Goal: Information Seeking & Learning: Learn about a topic

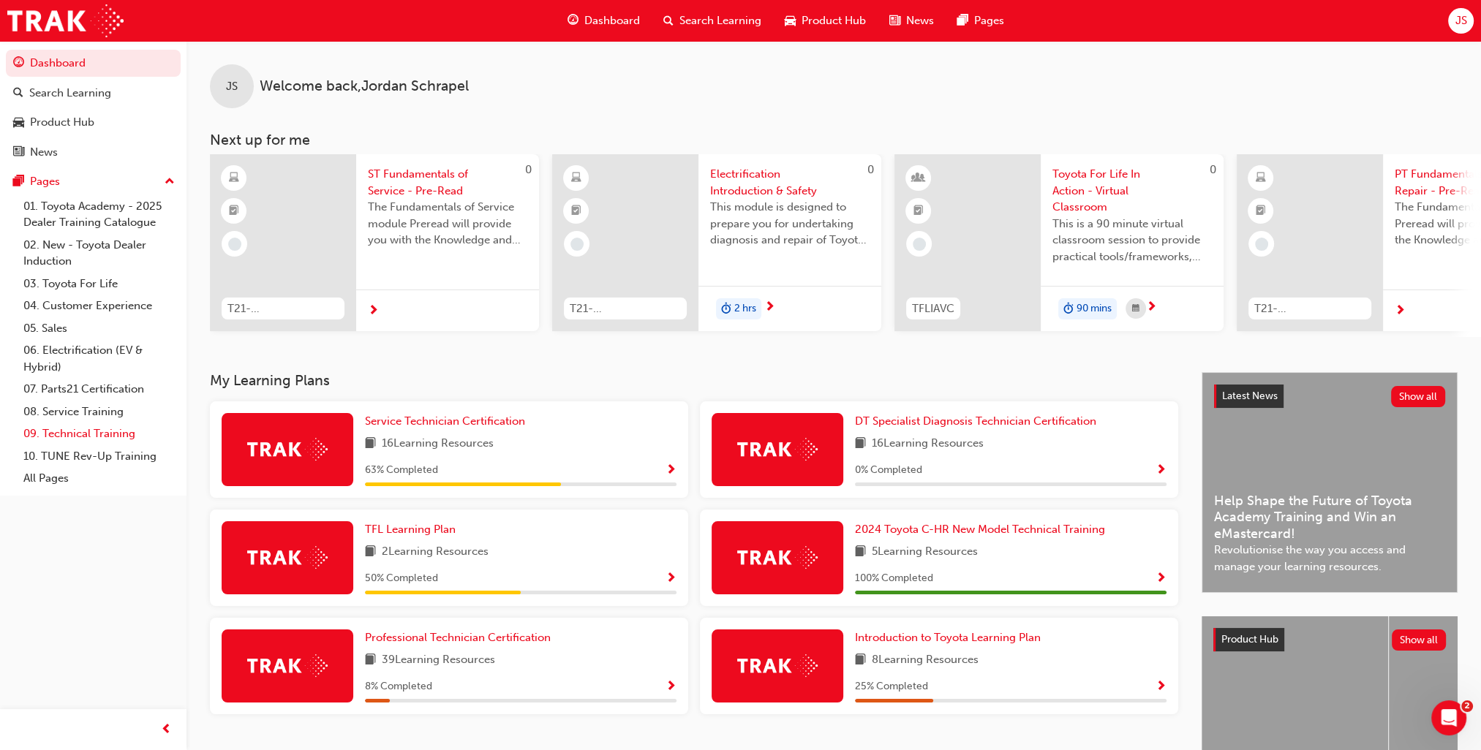
click at [42, 440] on link "09. Technical Training" at bounding box center [99, 434] width 163 height 23
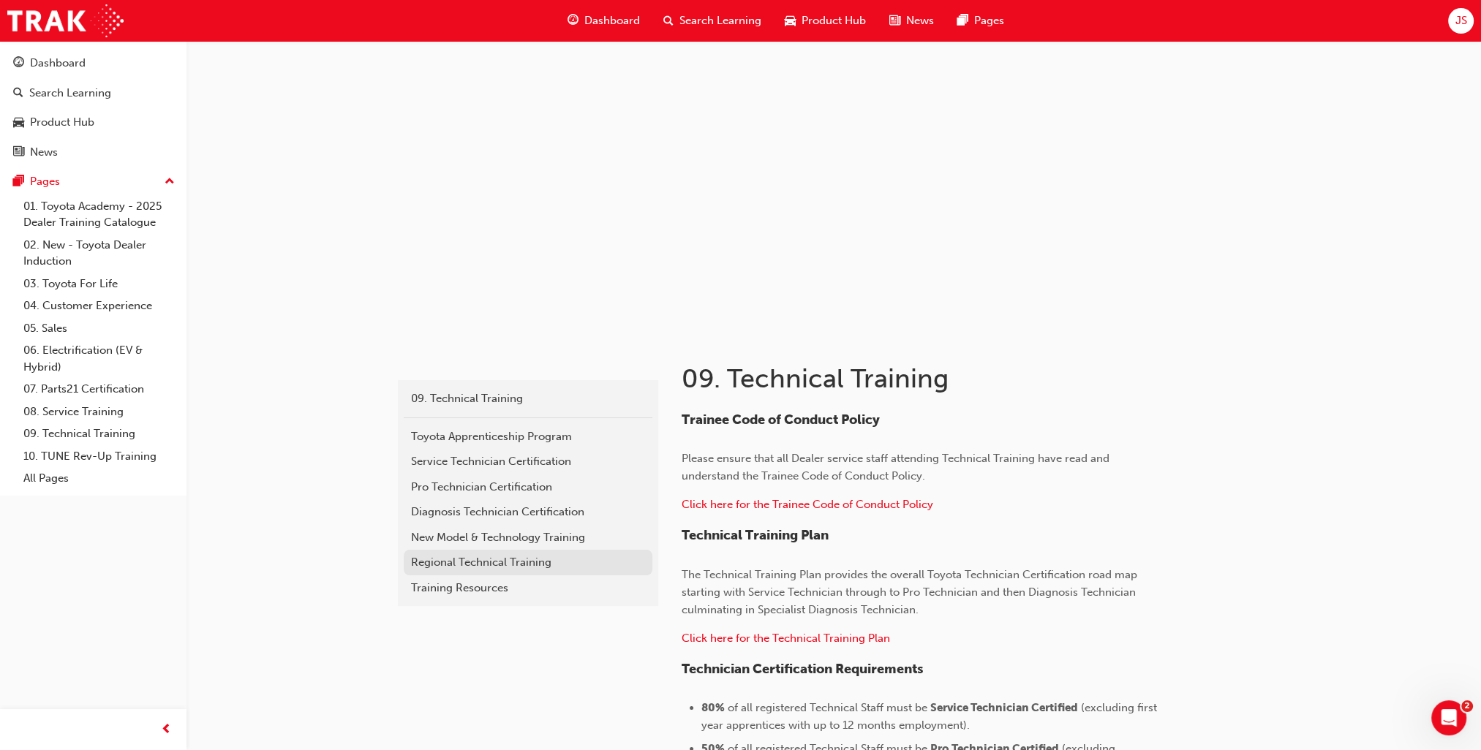
click at [483, 560] on div "Regional Technical Training" at bounding box center [528, 562] width 234 height 17
click at [485, 584] on div "Training Resources" at bounding box center [528, 588] width 234 height 17
click at [455, 535] on div "New Model & Technology Training" at bounding box center [528, 537] width 234 height 17
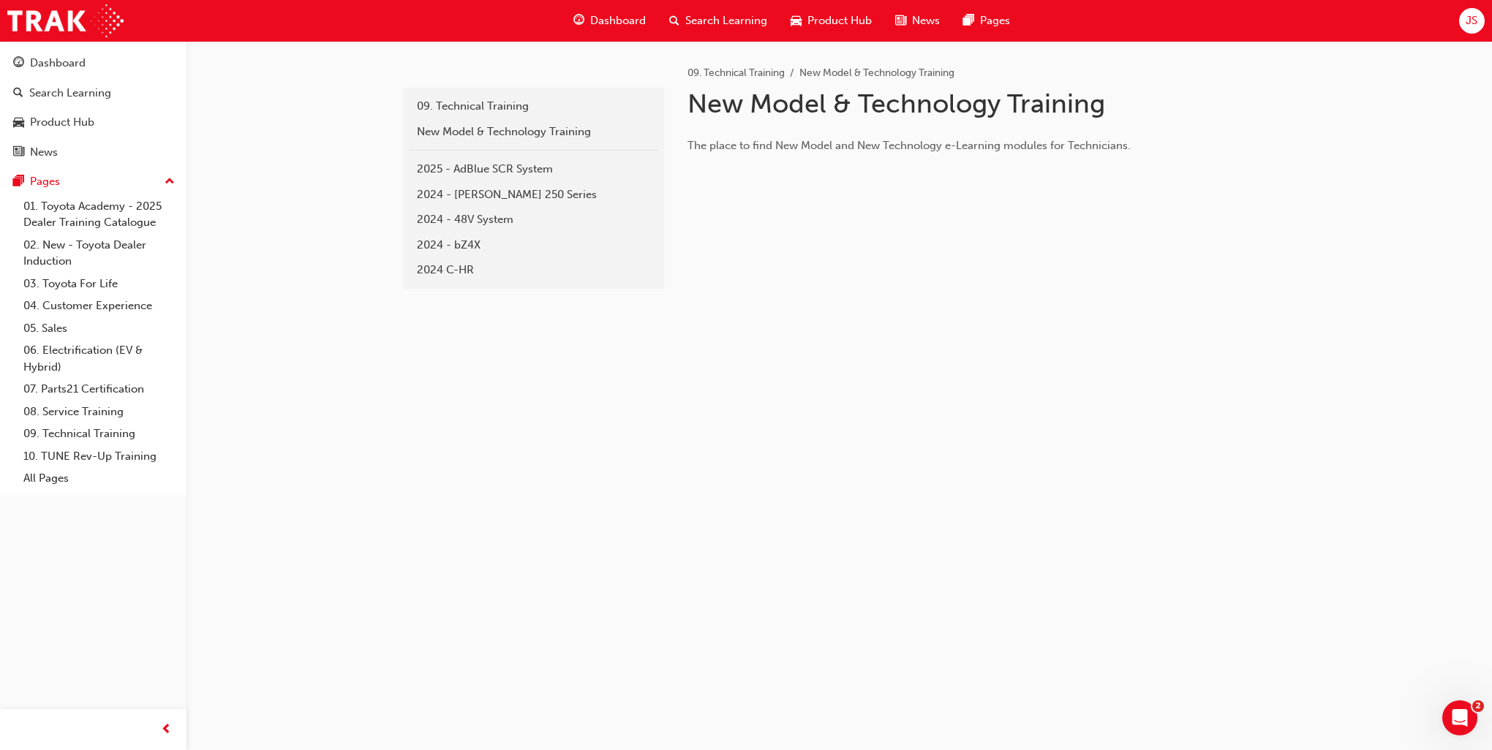
click at [681, 17] on div "Search Learning" at bounding box center [717, 21] width 121 height 30
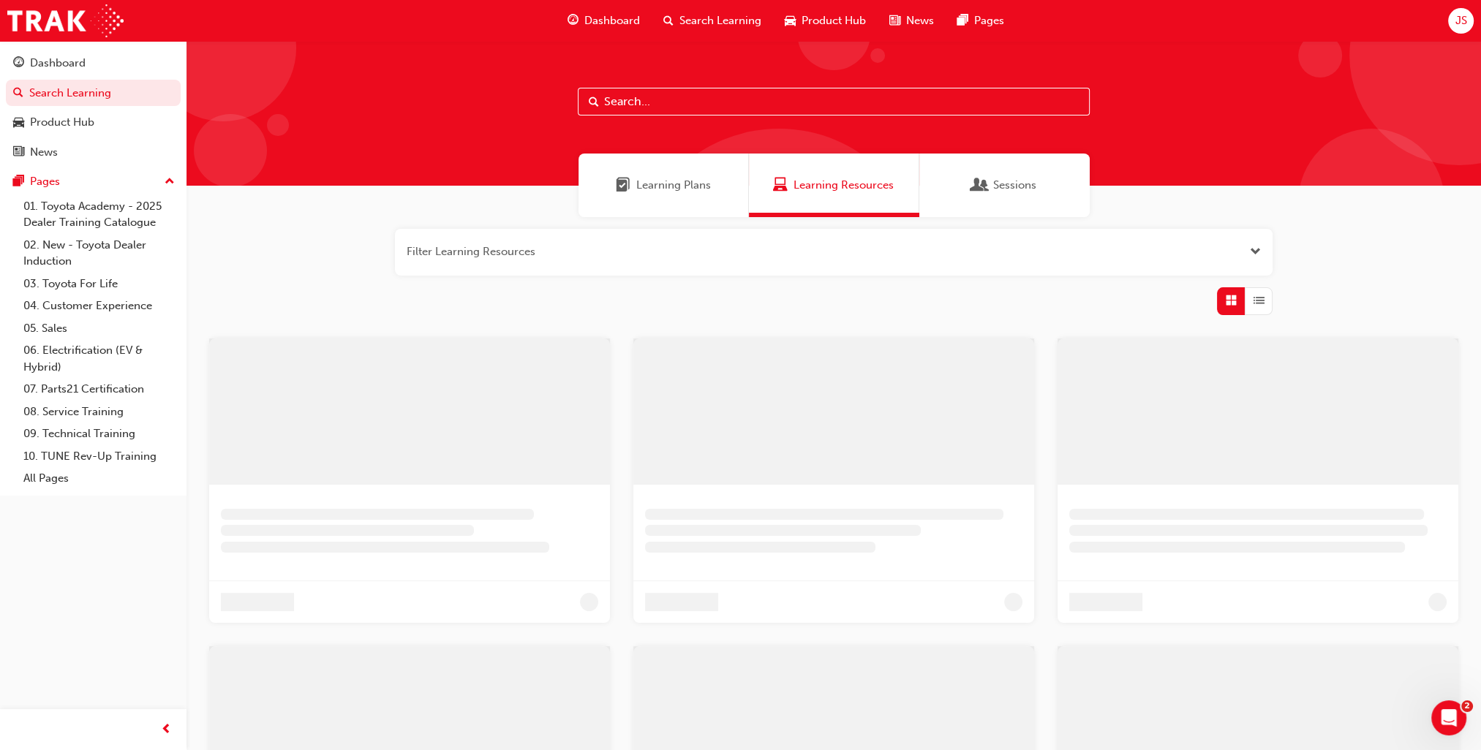
click at [702, 110] on input "text" at bounding box center [834, 102] width 512 height 28
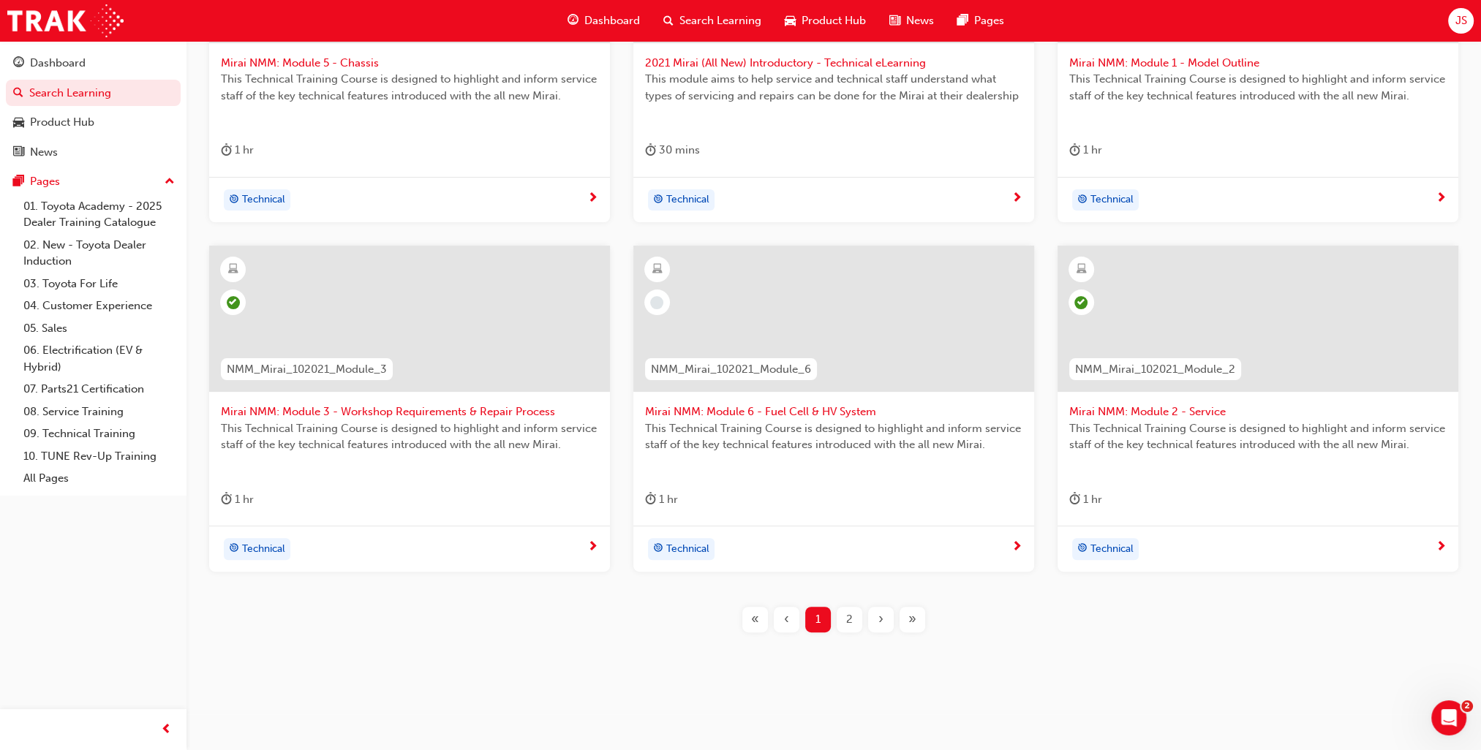
scroll to position [442, 0]
type input "nmm_mirai"
click at [842, 611] on div "2" at bounding box center [850, 620] width 26 height 26
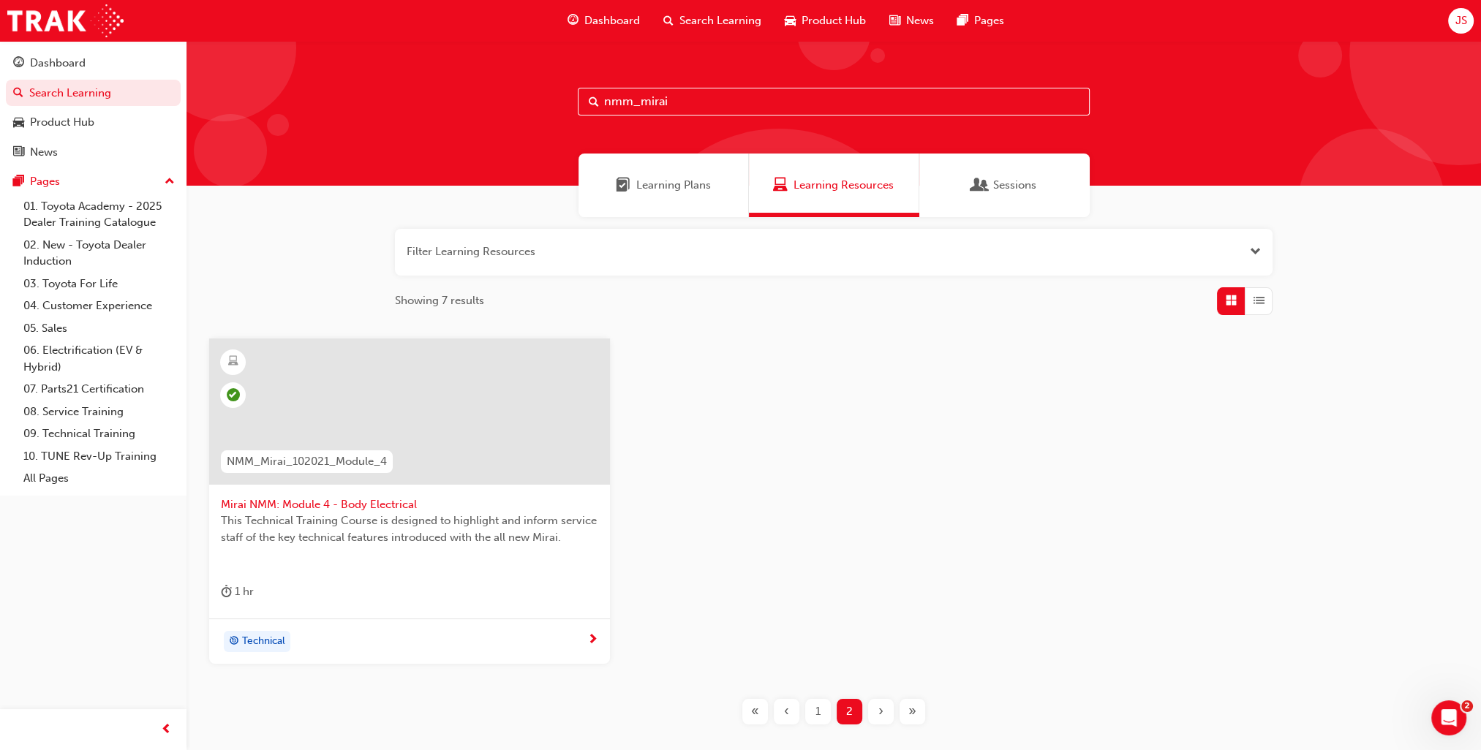
click at [822, 711] on div "1" at bounding box center [818, 712] width 26 height 26
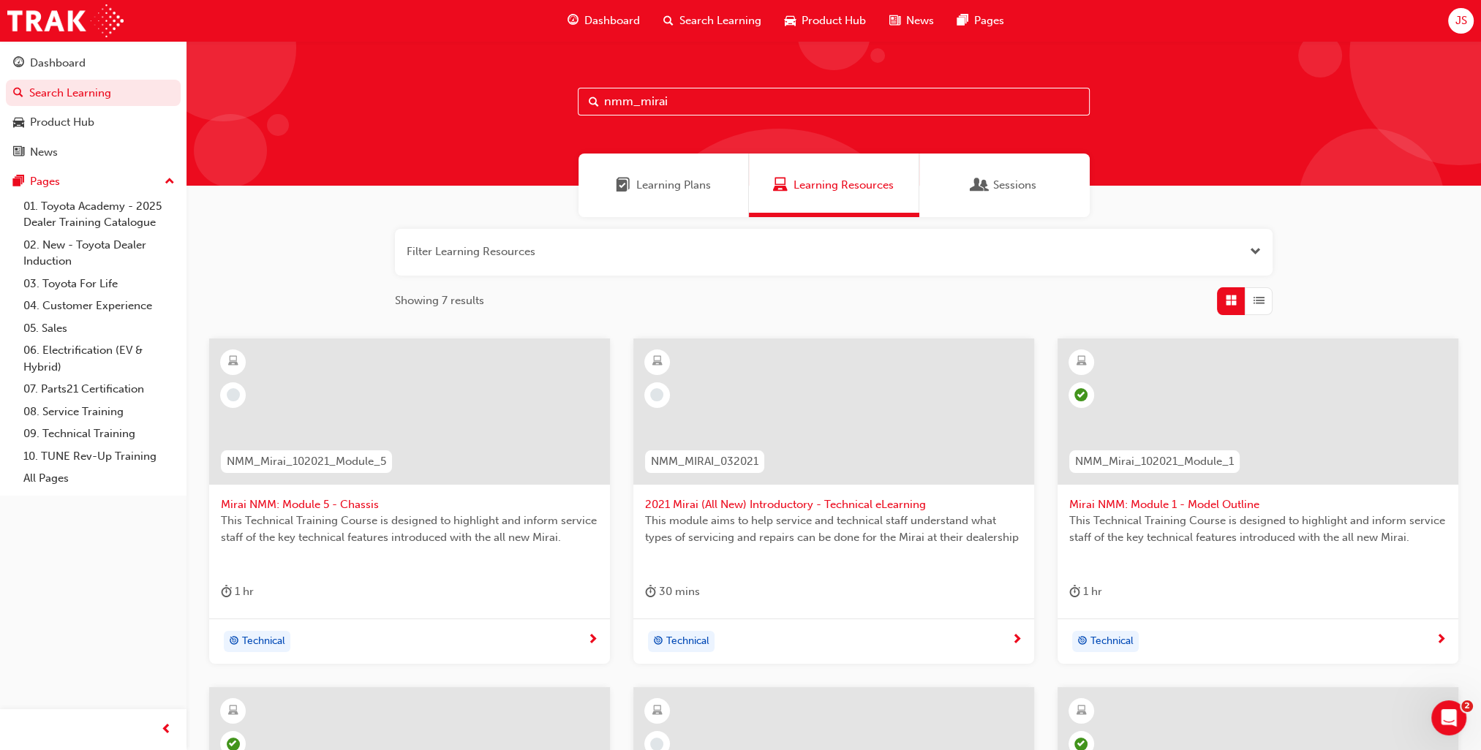
click at [343, 507] on span "Mirai NMM: Module 5 - Chassis" at bounding box center [409, 505] width 377 height 17
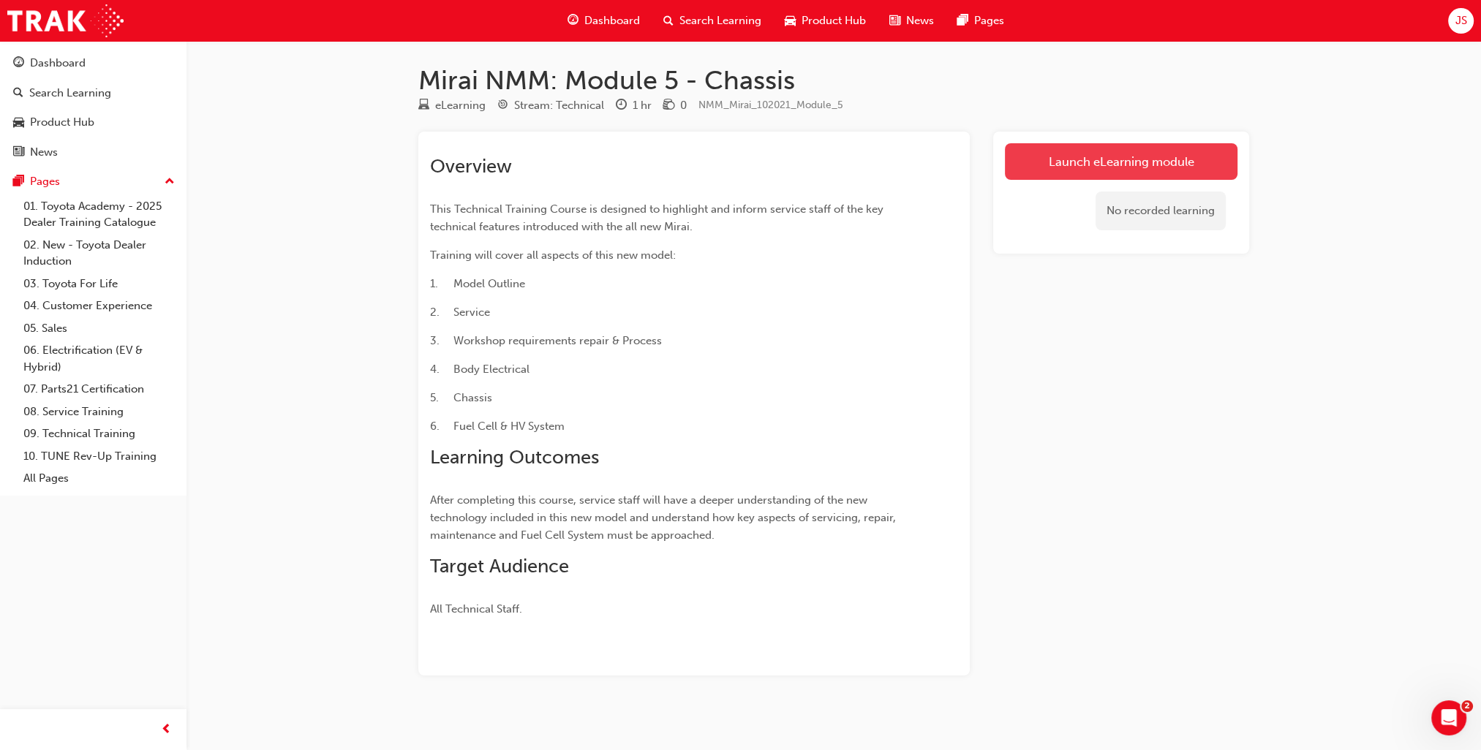
click at [1153, 175] on link "Launch eLearning module" at bounding box center [1121, 161] width 233 height 37
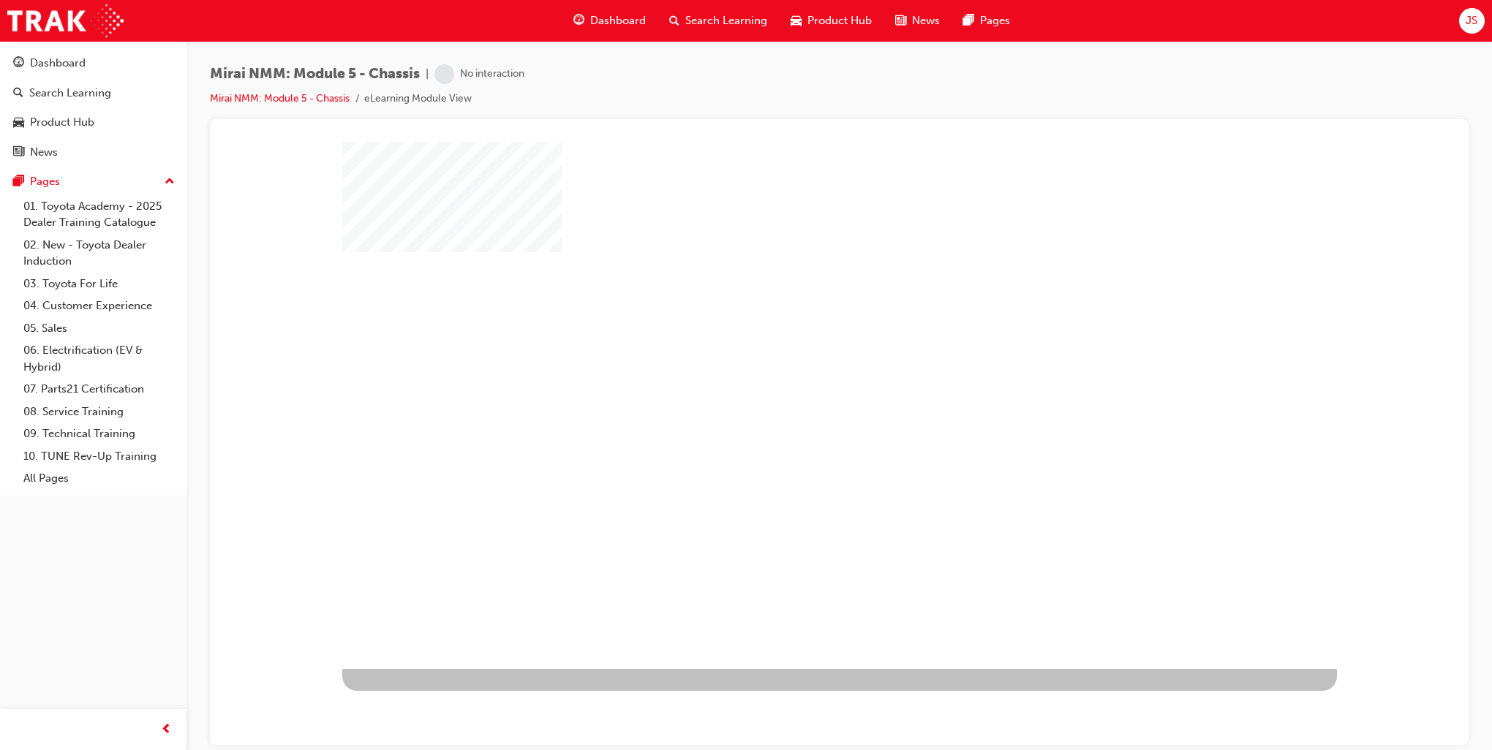
click at [797, 363] on div "play" at bounding box center [797, 363] width 0 height 0
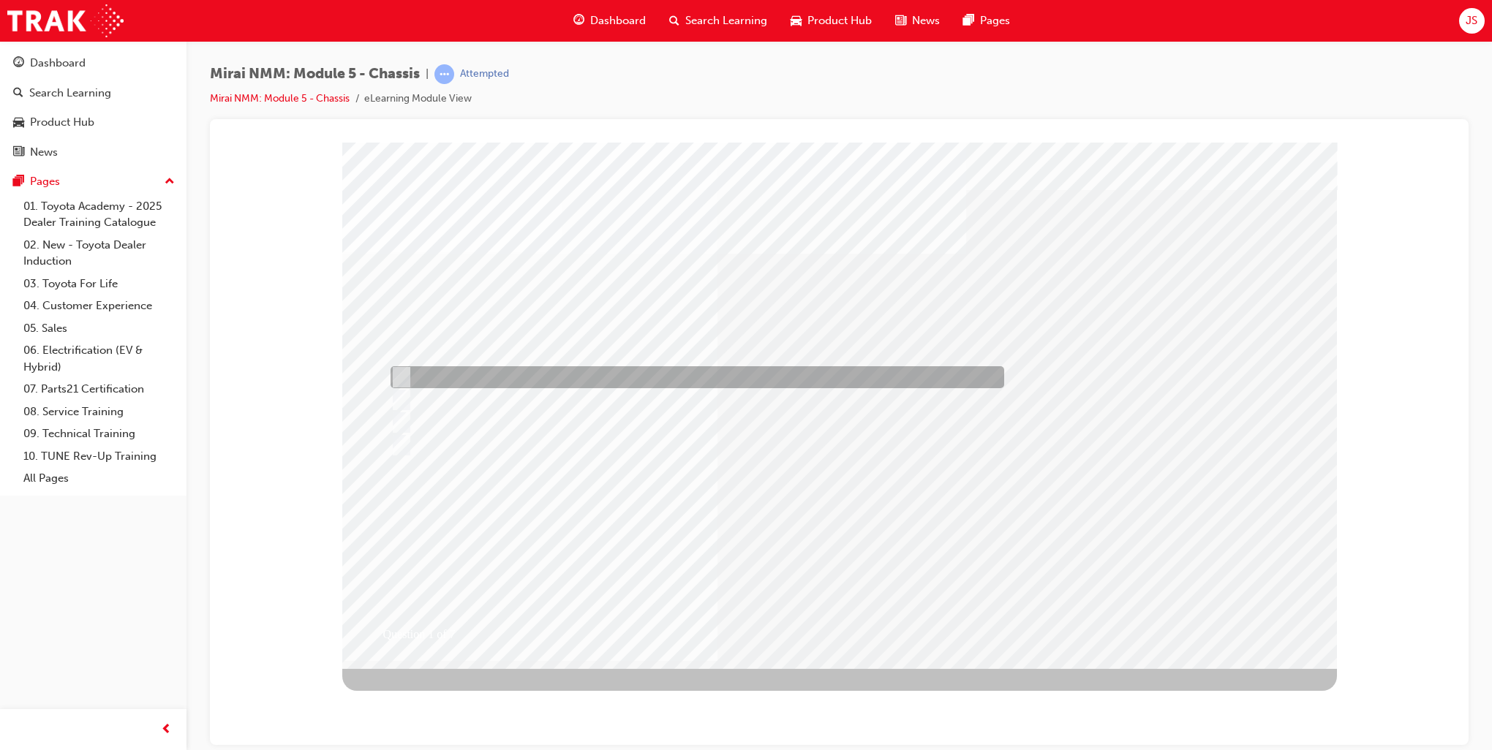
click at [549, 373] on div at bounding box center [694, 377] width 614 height 22
radio input "true"
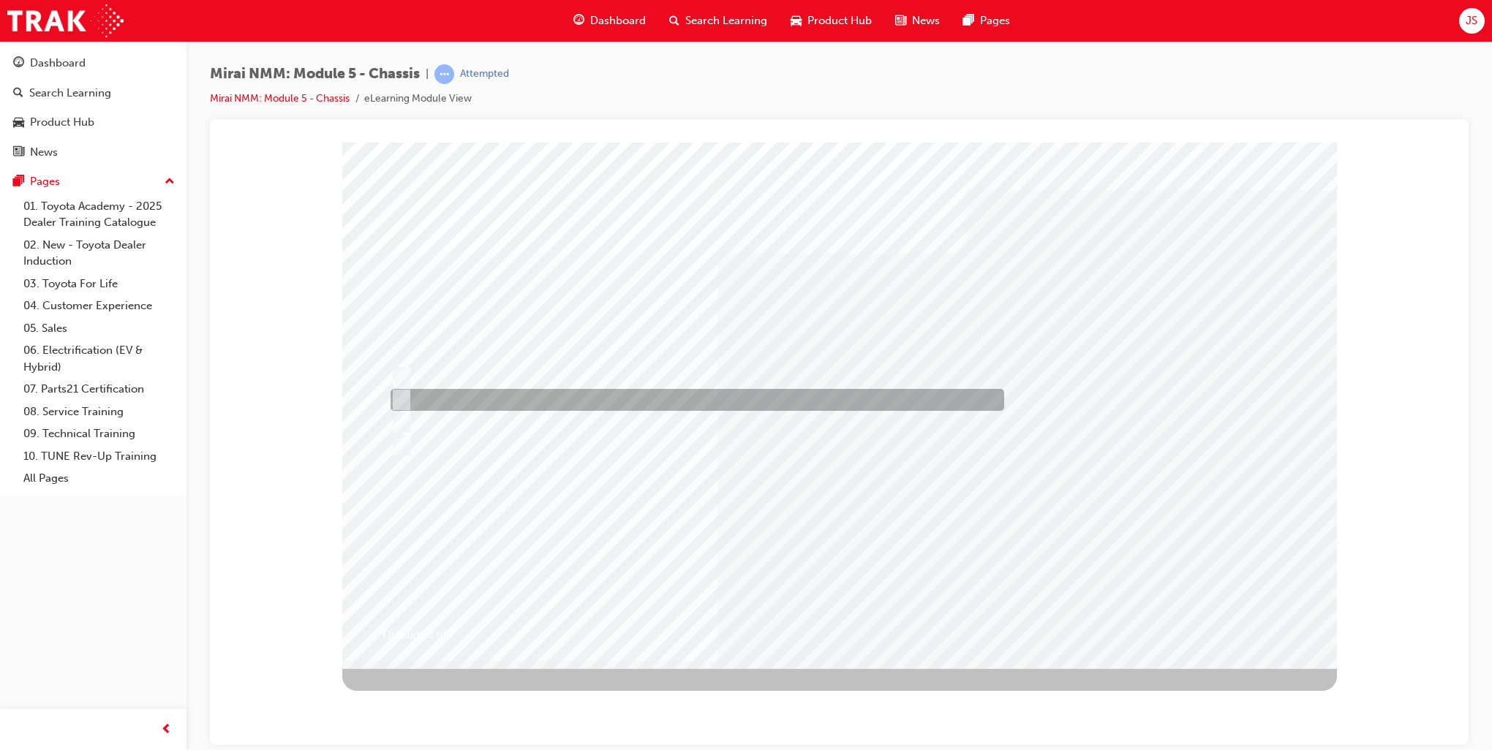
click at [472, 403] on div at bounding box center [694, 400] width 614 height 22
radio input "true"
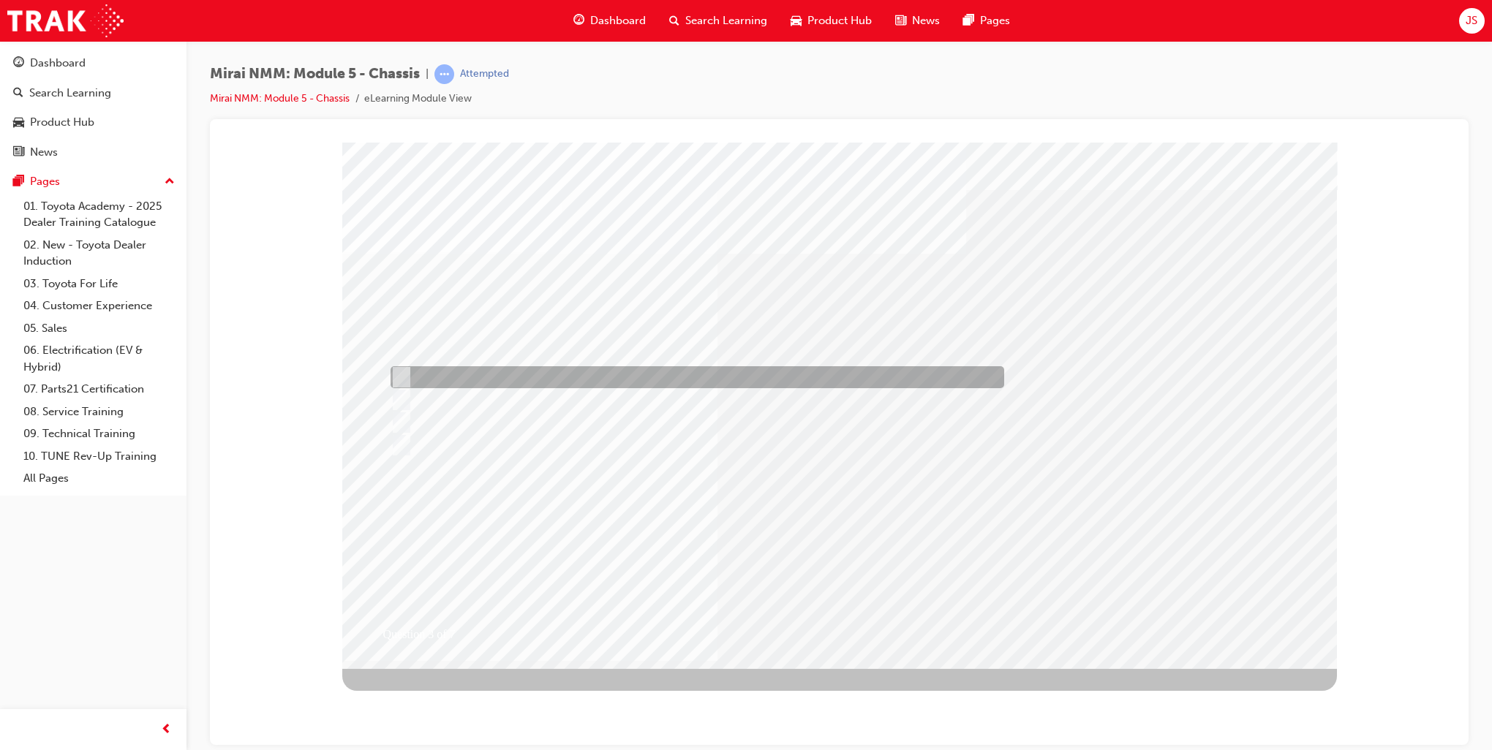
click at [500, 381] on div at bounding box center [694, 377] width 614 height 22
radio input "true"
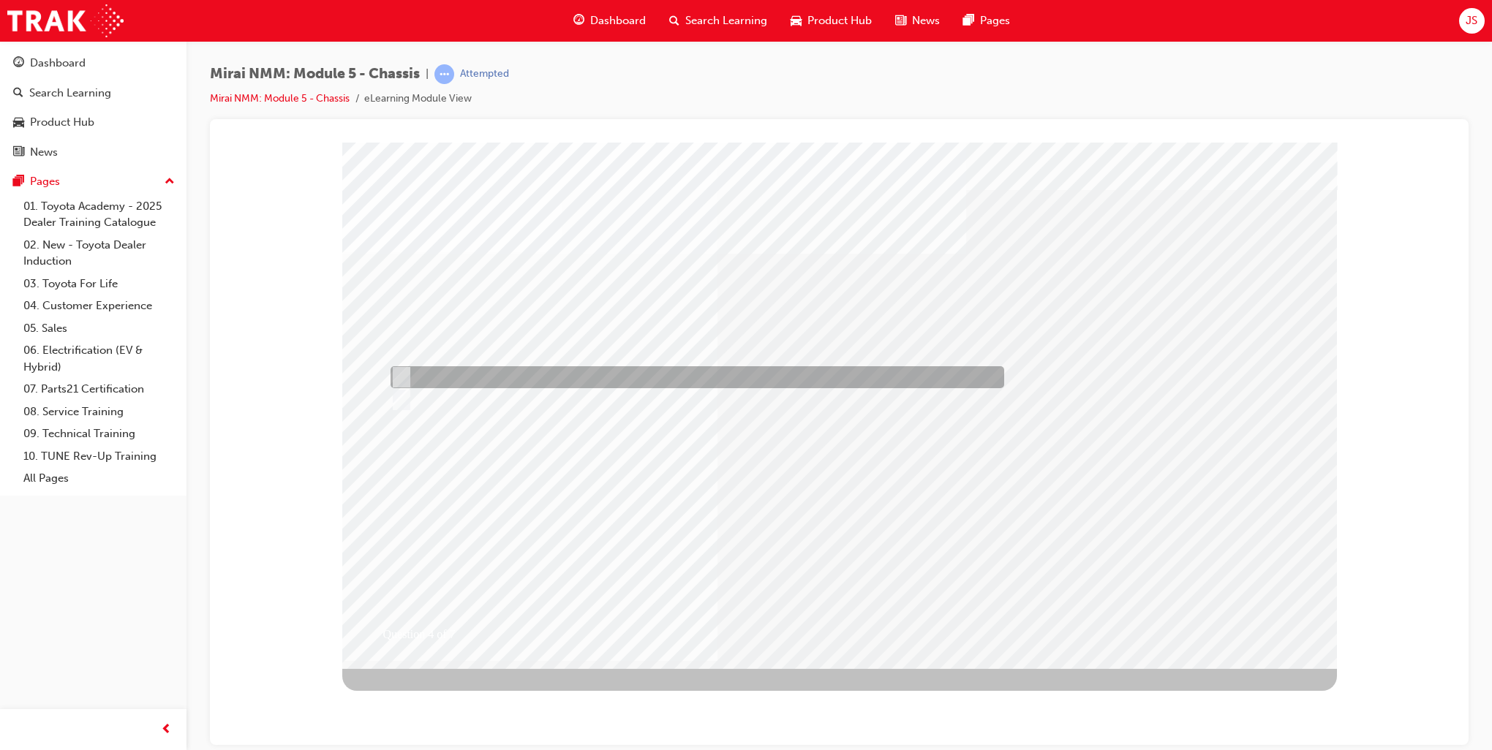
click at [532, 388] on div at bounding box center [694, 377] width 614 height 22
radio input "true"
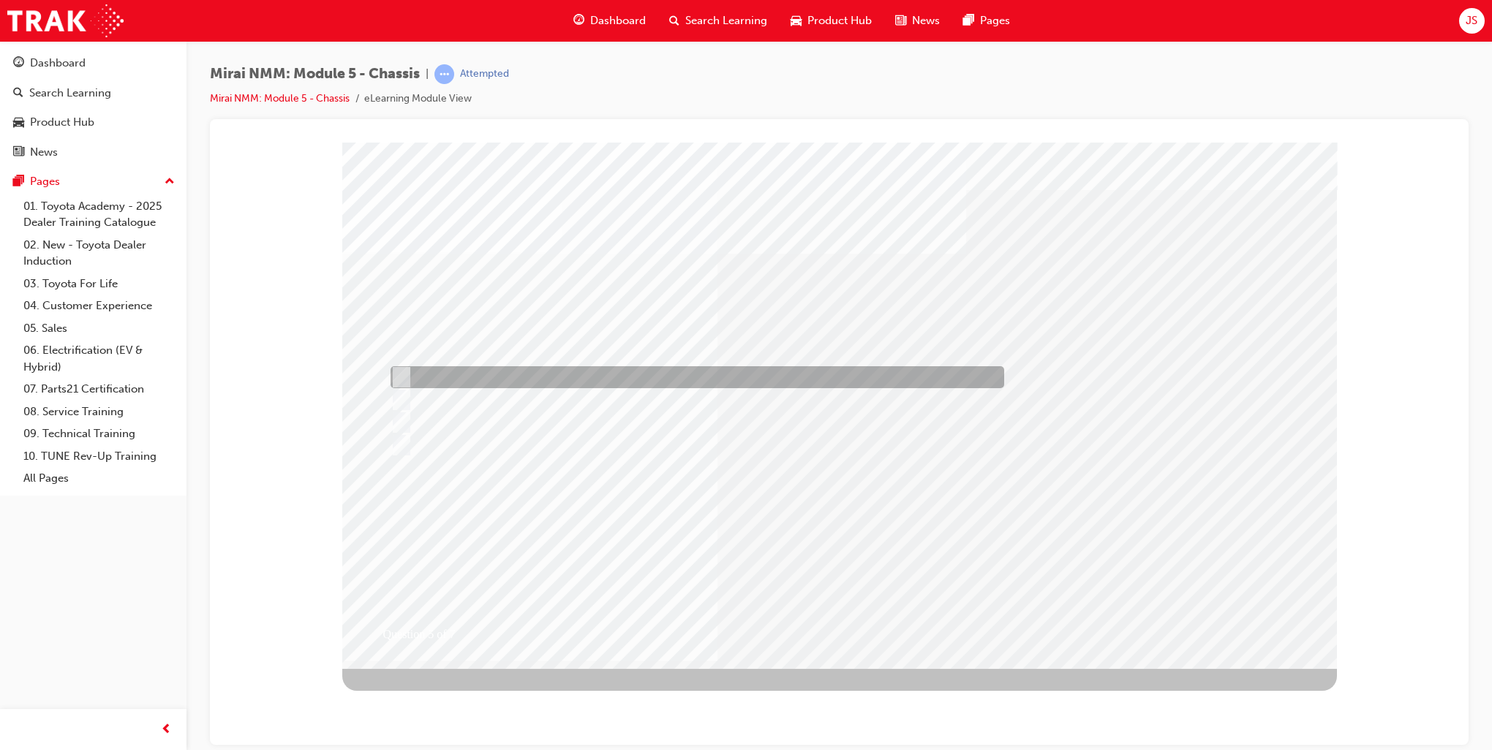
click at [527, 379] on div at bounding box center [694, 377] width 614 height 22
radio input "true"
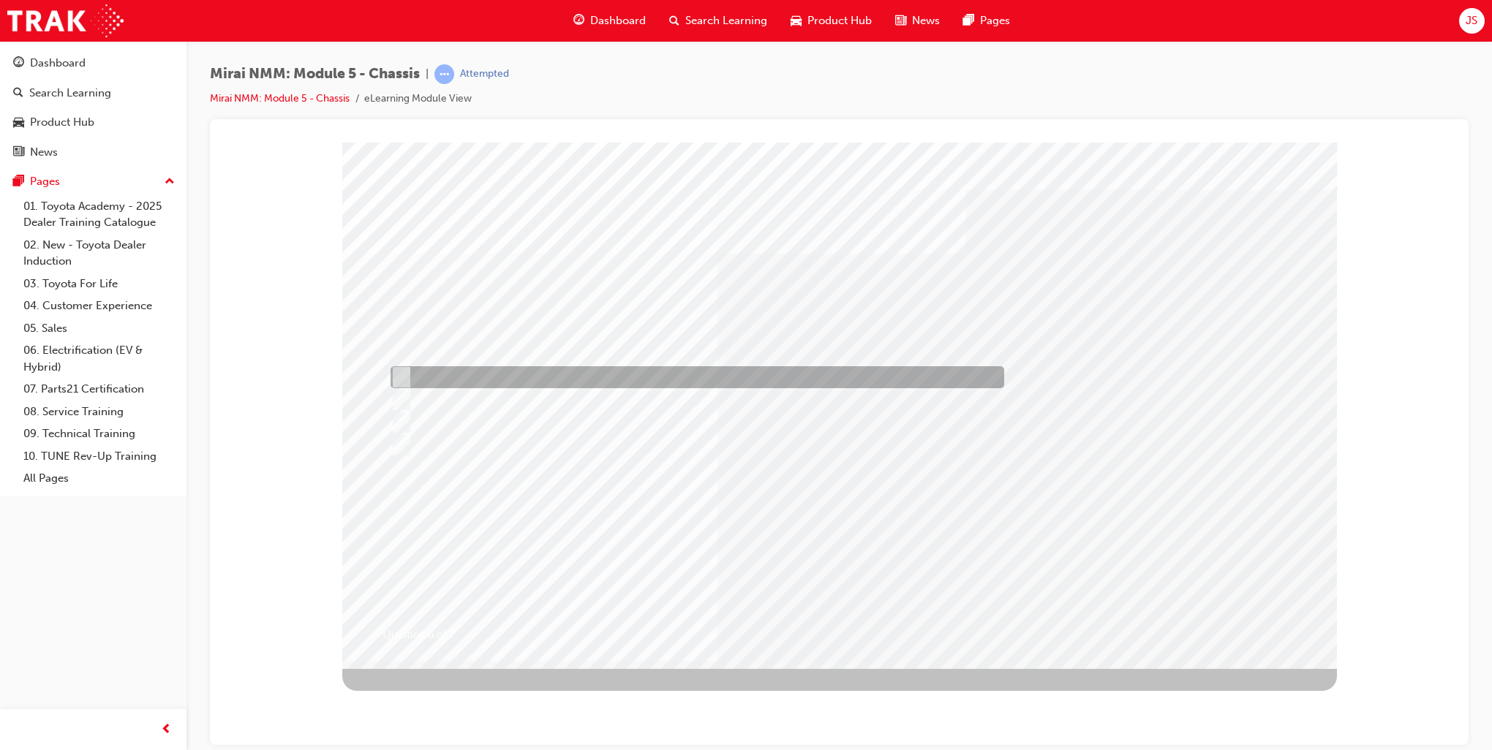
click at [524, 387] on div at bounding box center [694, 377] width 614 height 22
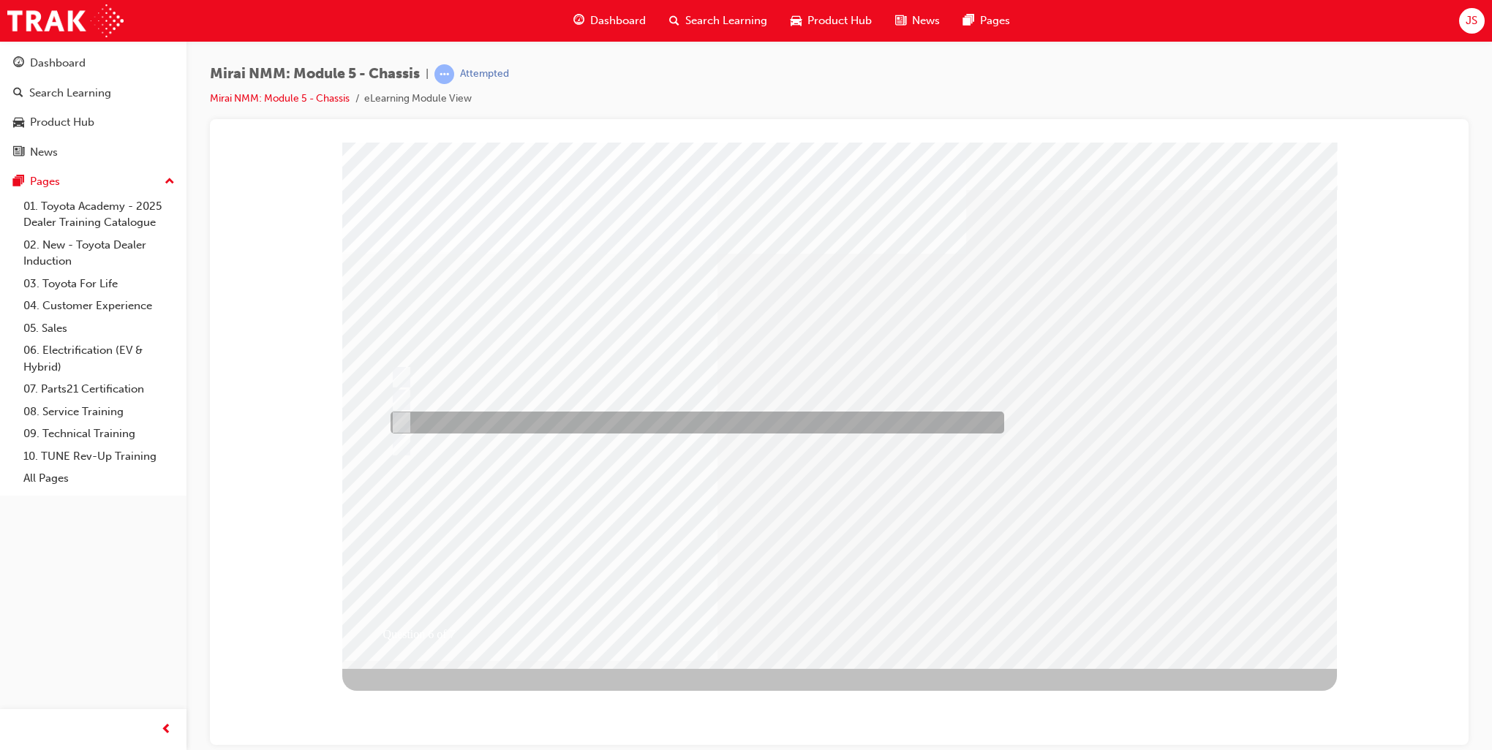
click at [504, 426] on div at bounding box center [694, 423] width 614 height 22
radio input "false"
radio input "true"
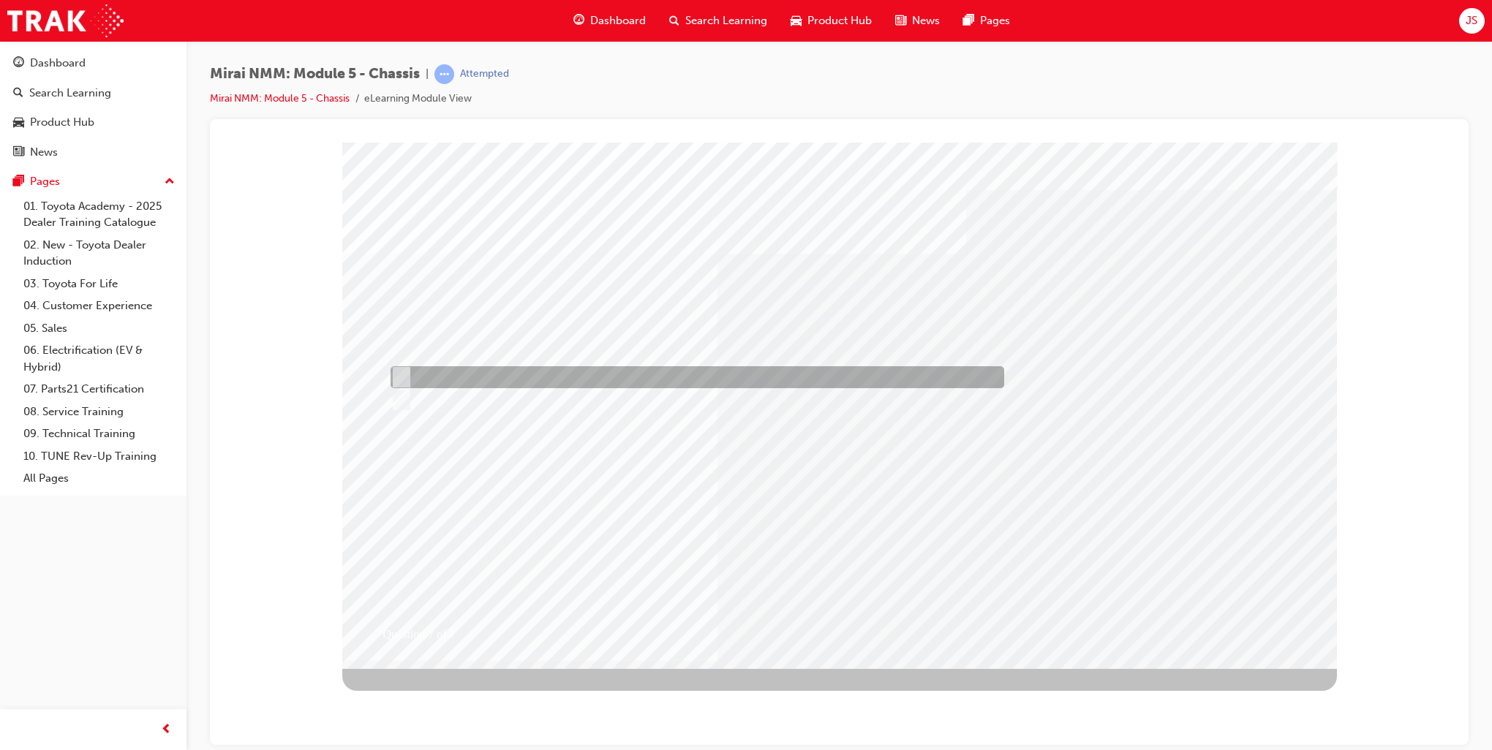
click at [452, 382] on div at bounding box center [694, 377] width 614 height 22
radio input "true"
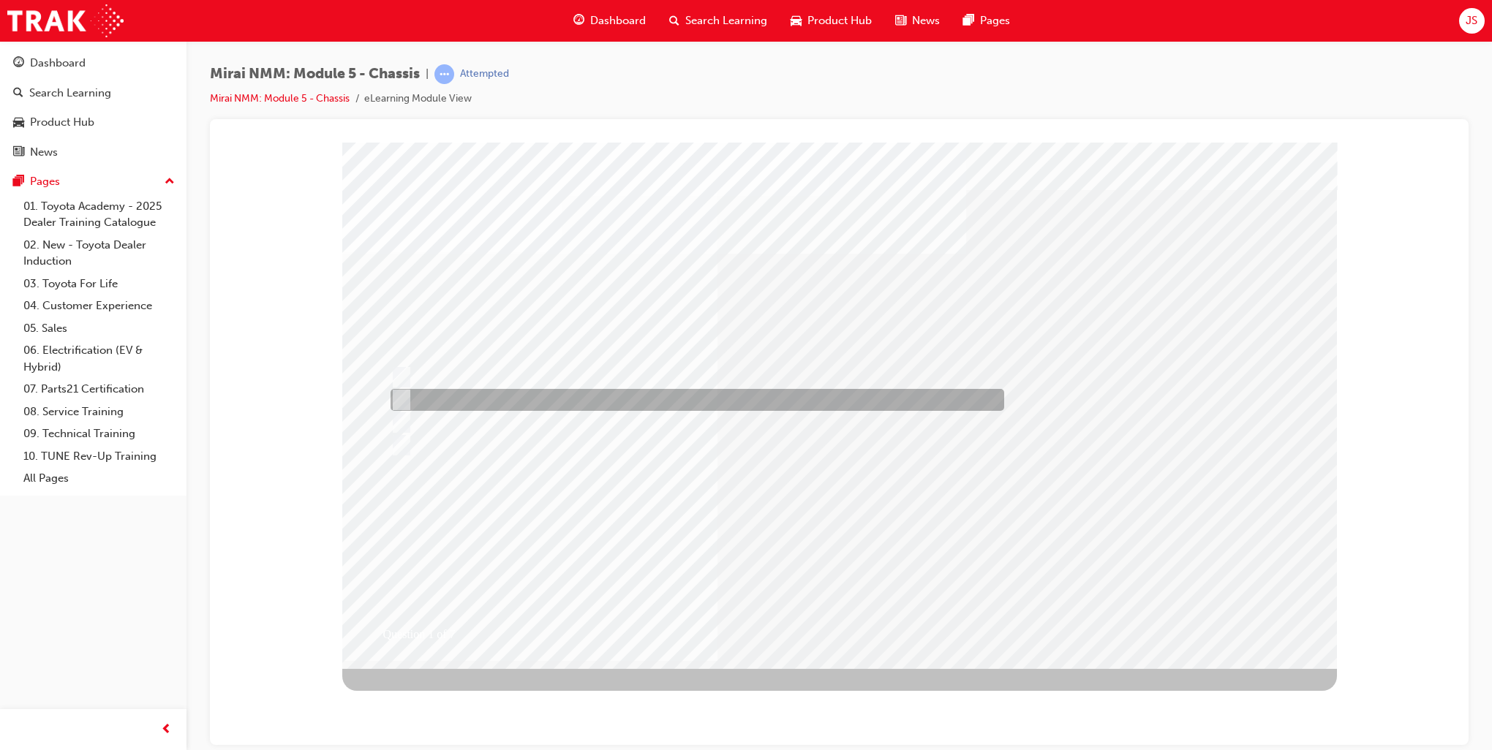
click at [581, 402] on div at bounding box center [694, 400] width 614 height 22
radio input "true"
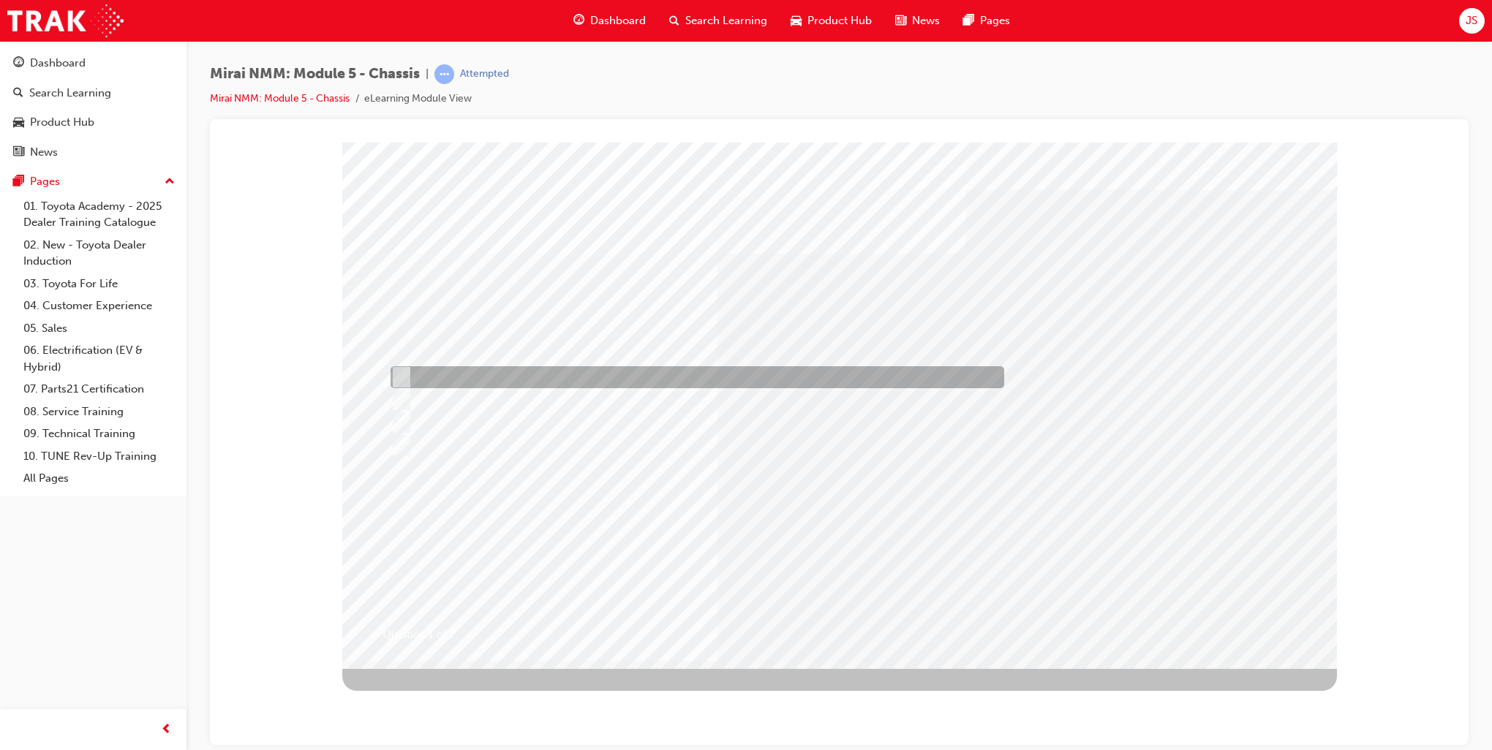
click at [591, 375] on div at bounding box center [694, 377] width 614 height 22
radio input "true"
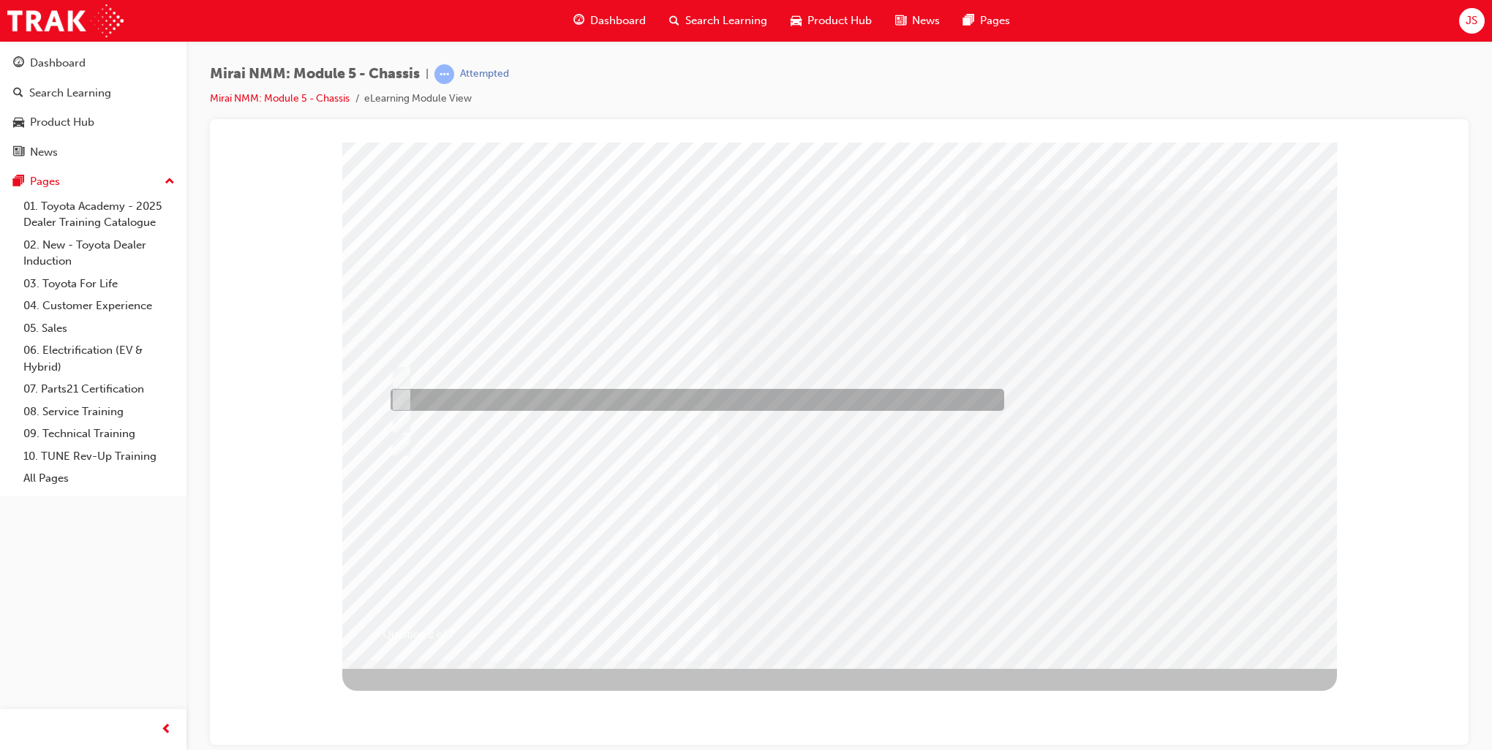
click at [452, 404] on div at bounding box center [694, 400] width 614 height 22
radio input "true"
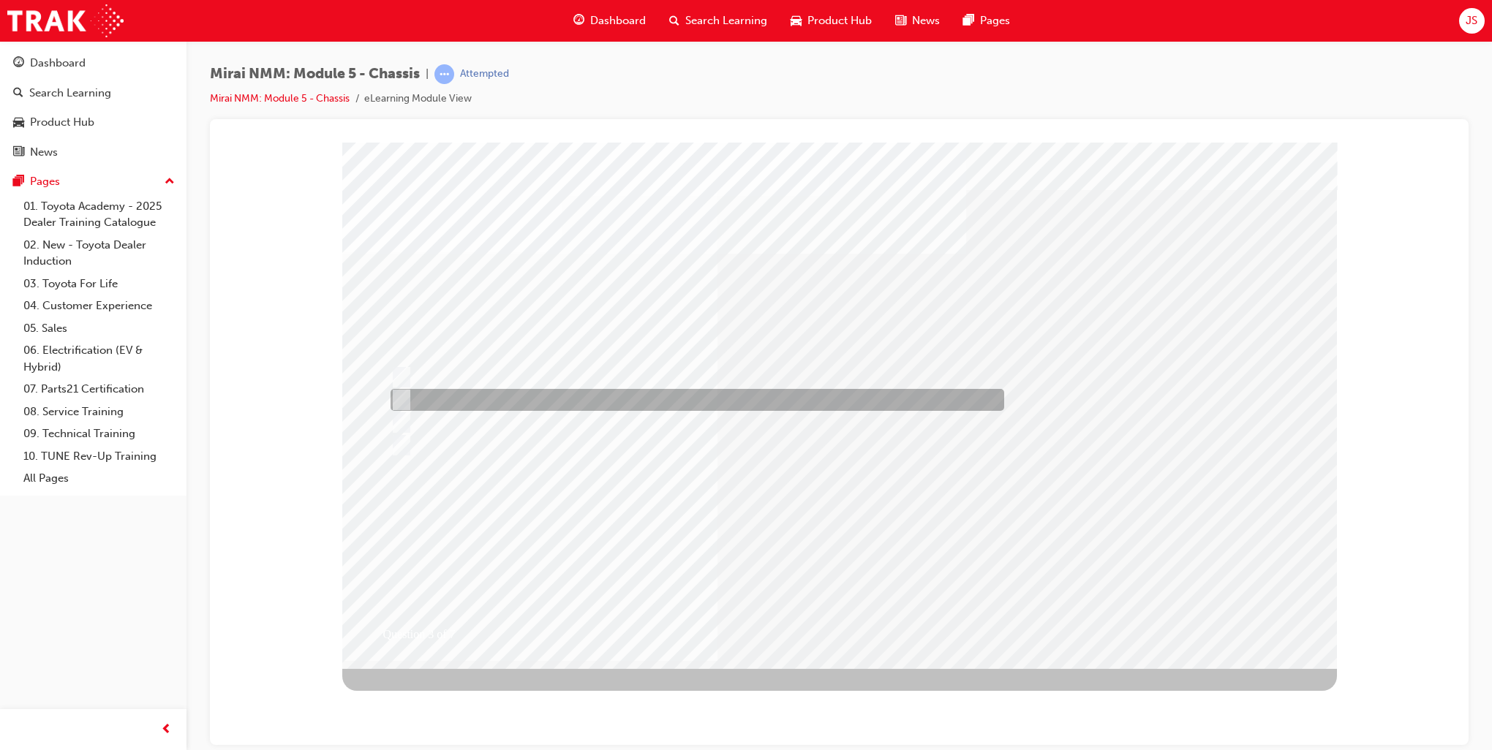
click at [513, 410] on div at bounding box center [694, 400] width 614 height 22
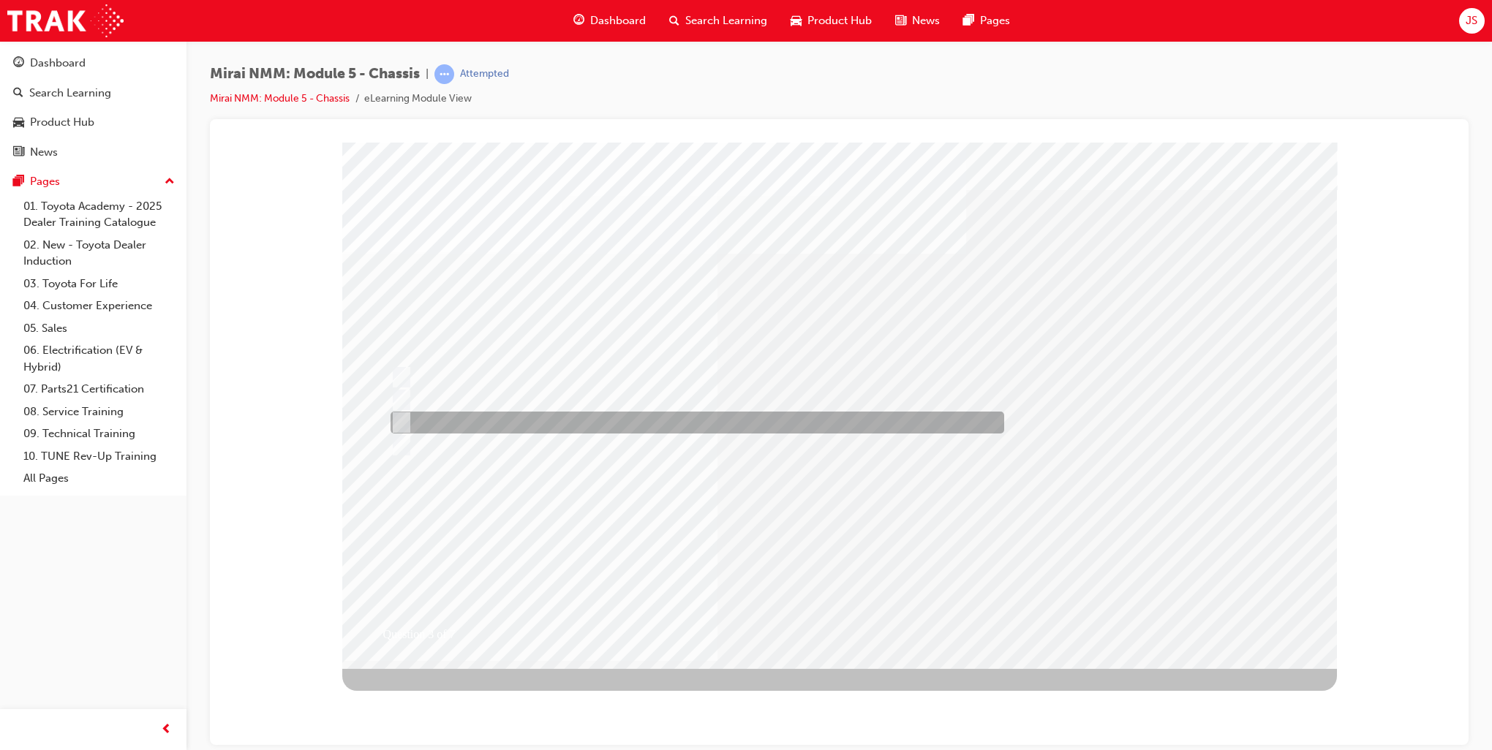
click at [542, 421] on div at bounding box center [694, 423] width 614 height 22
radio input "false"
radio input "true"
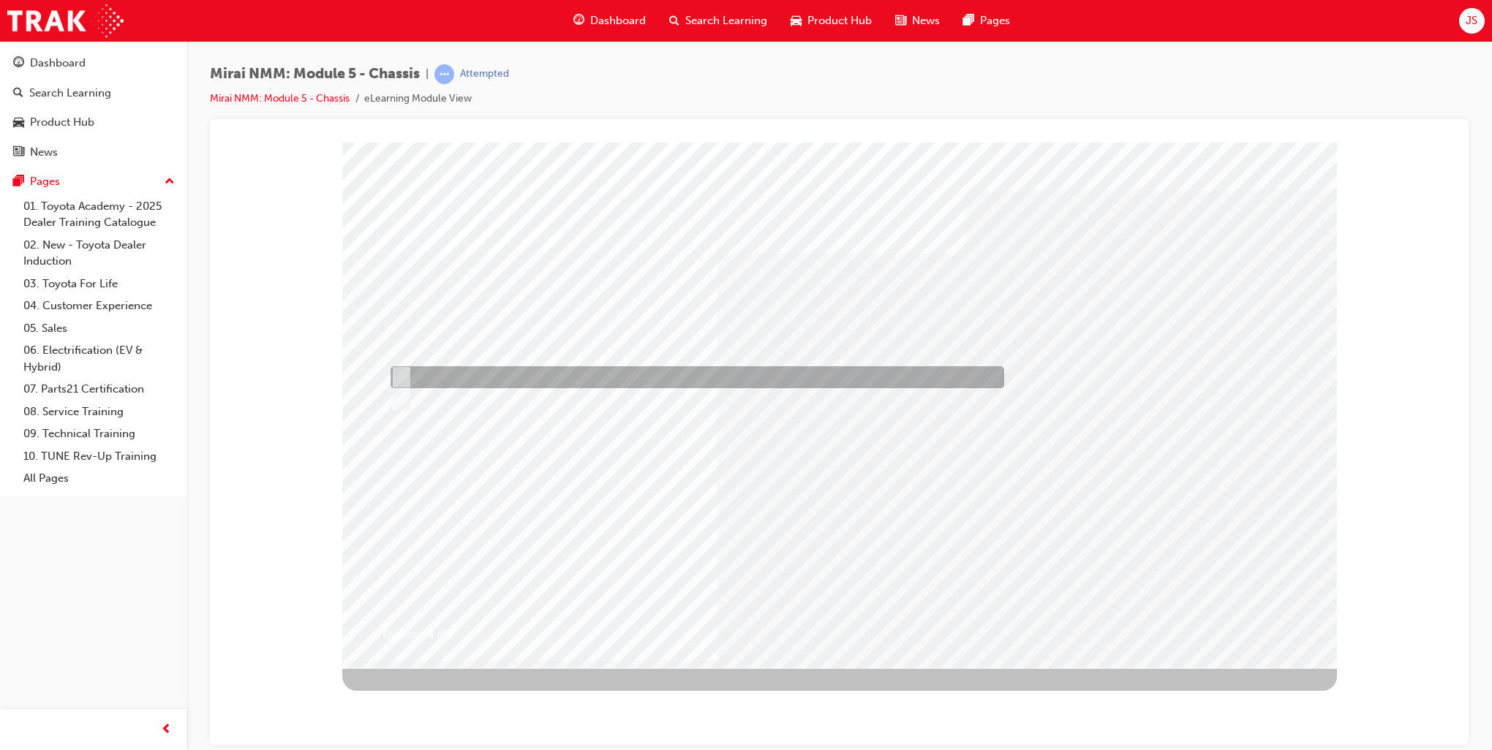
click at [439, 383] on div at bounding box center [694, 377] width 614 height 22
radio input "true"
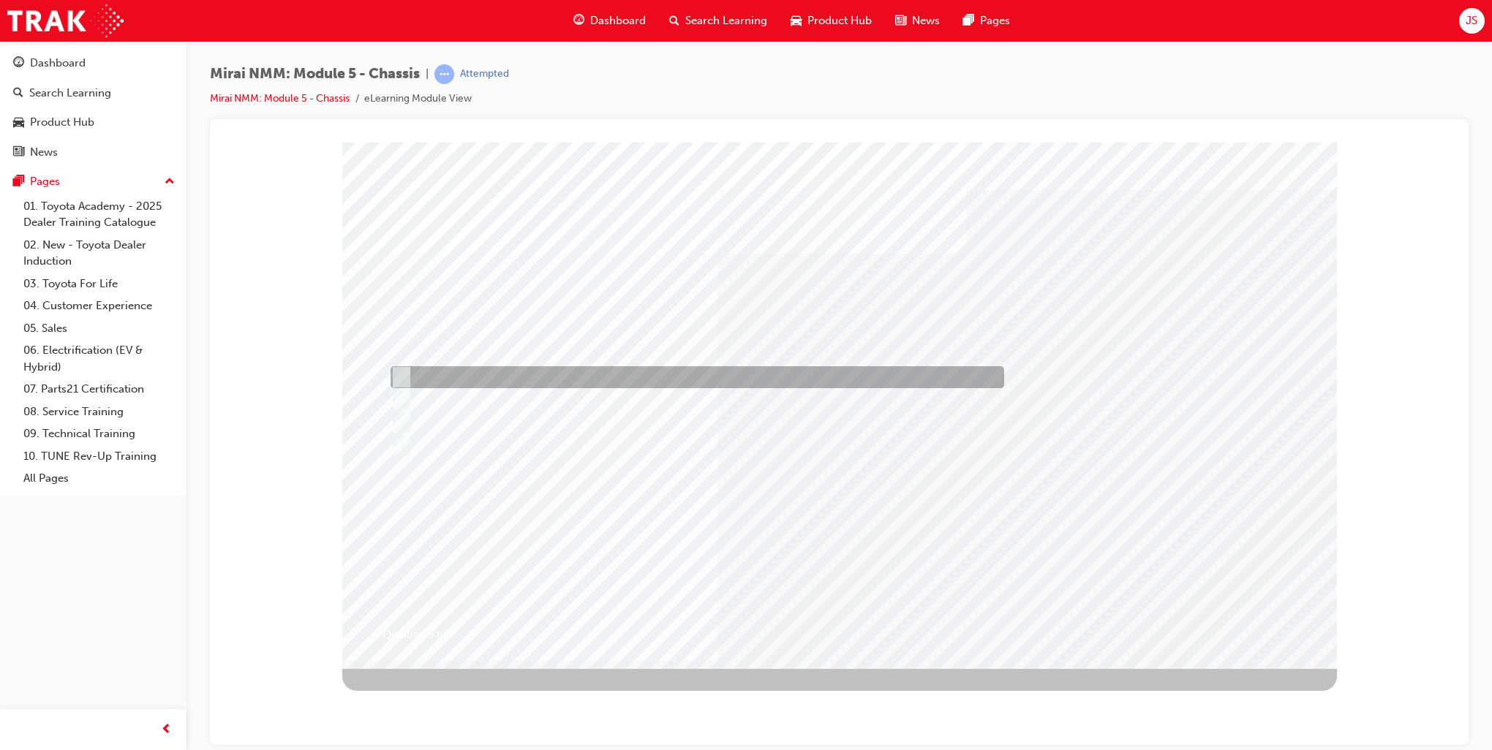
click at [549, 385] on div at bounding box center [694, 377] width 614 height 22
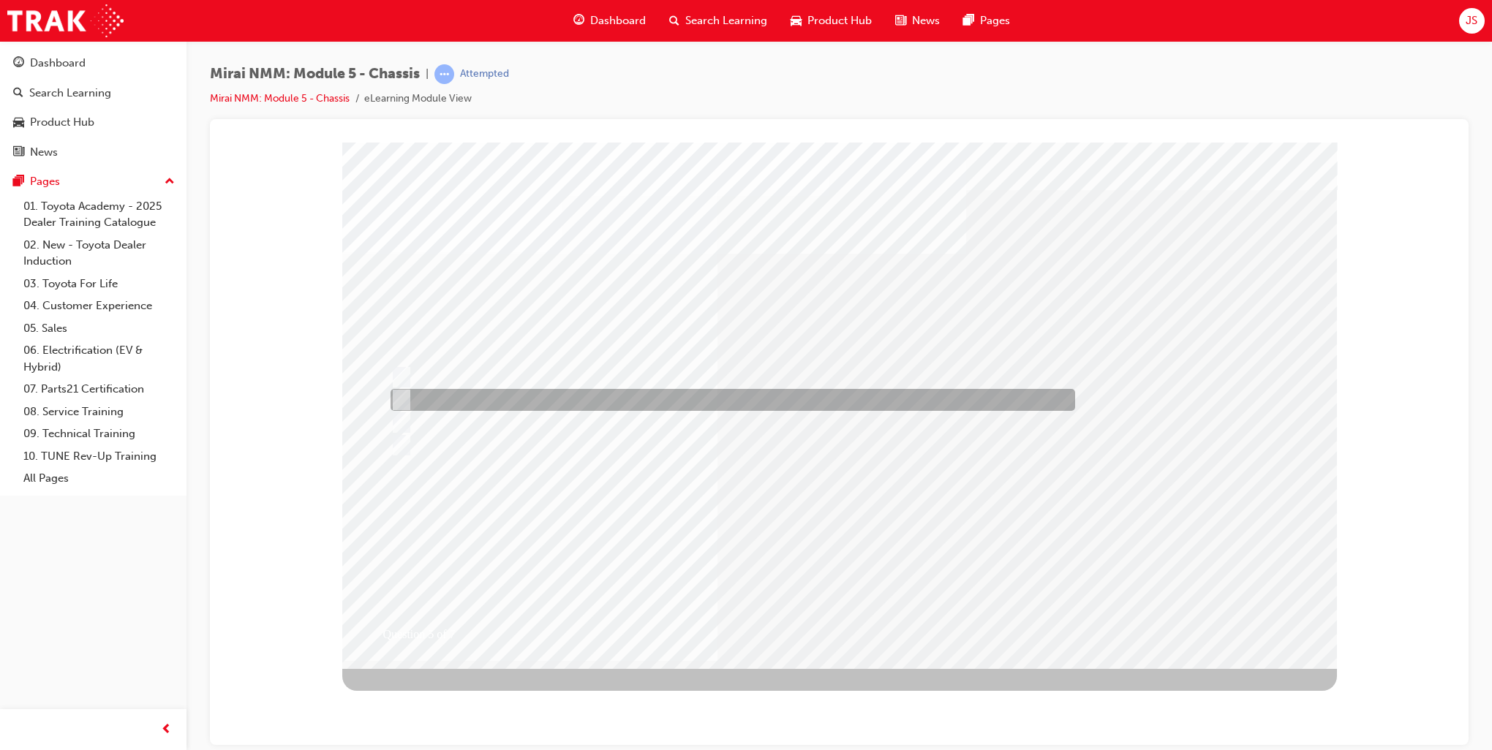
click at [549, 404] on div at bounding box center [729, 400] width 684 height 22
radio input "false"
radio input "true"
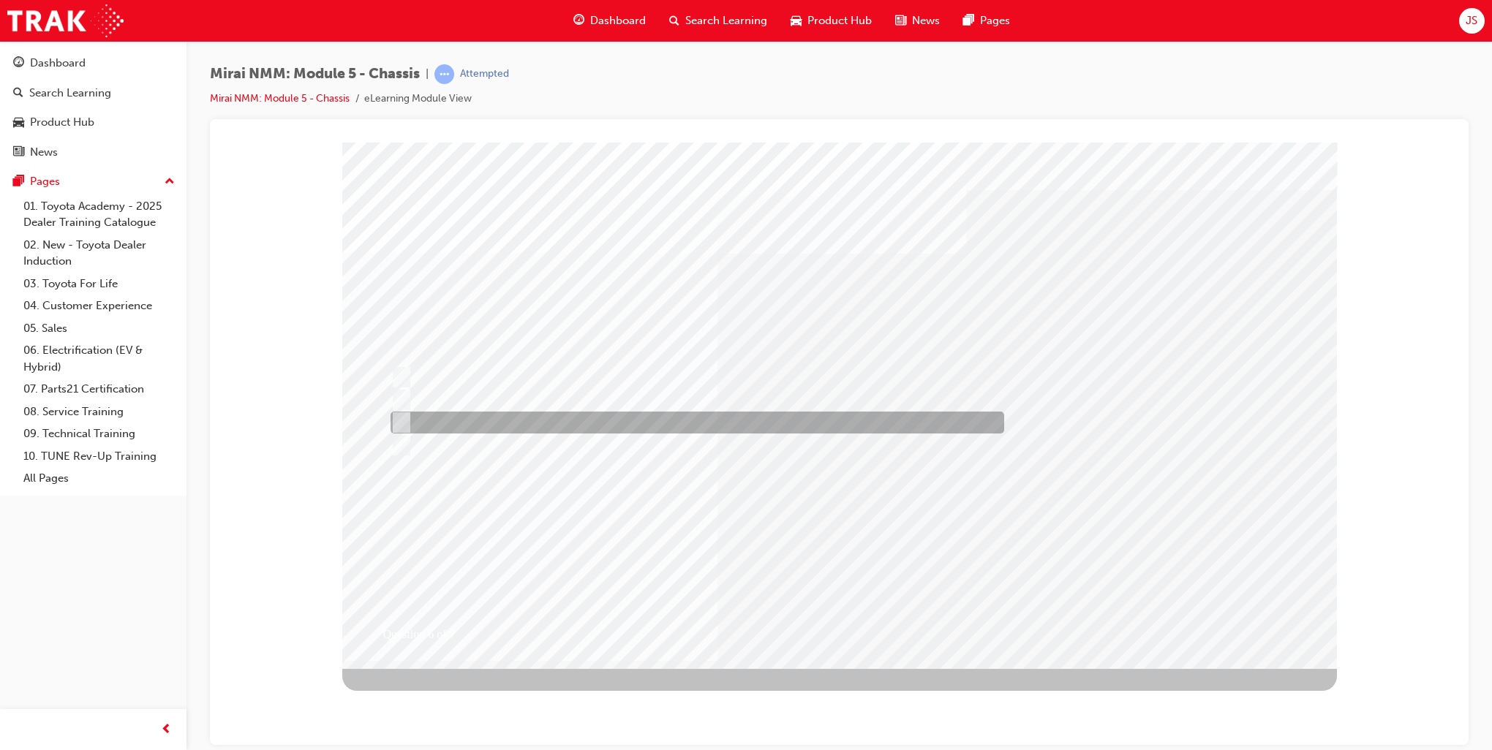
click at [559, 427] on div at bounding box center [694, 423] width 614 height 22
radio input "true"
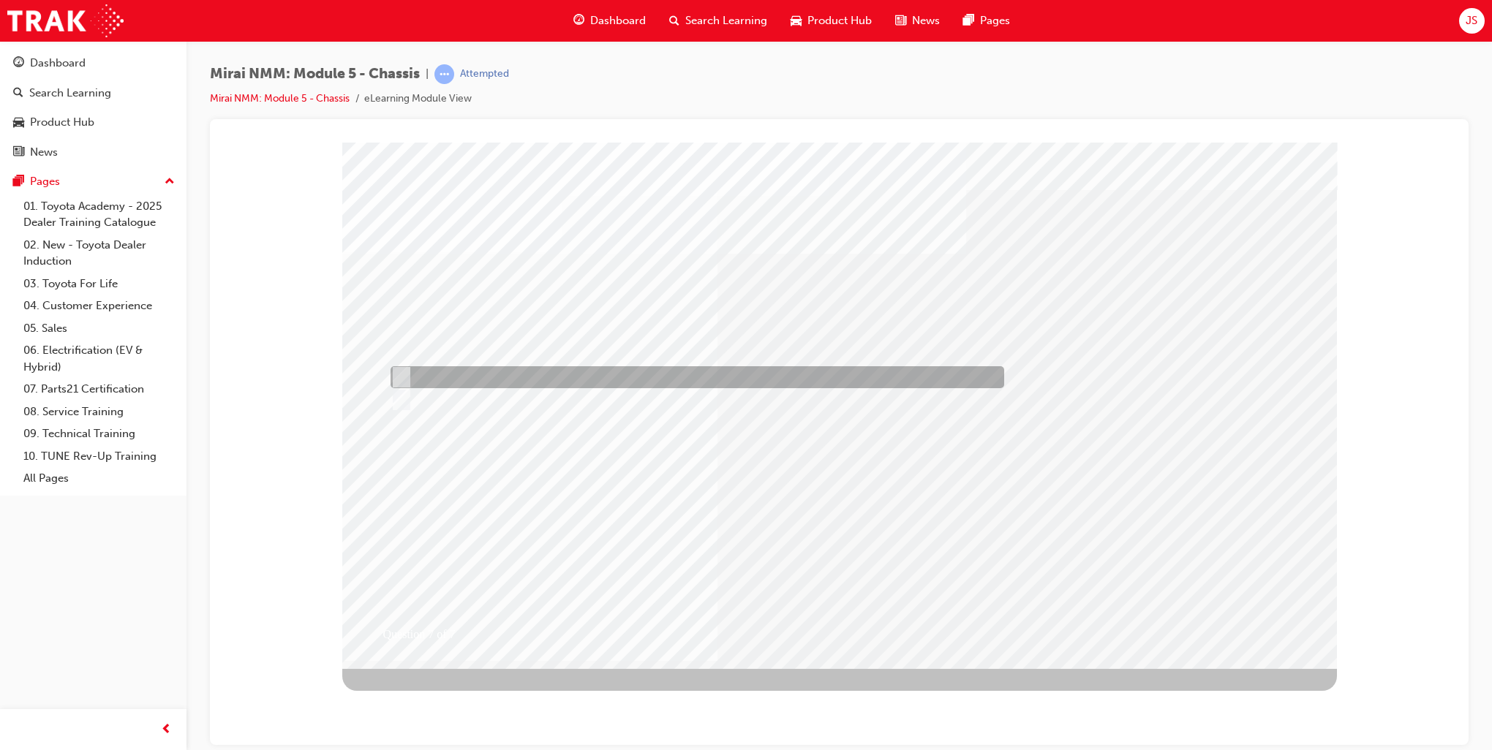
click at [445, 373] on div at bounding box center [694, 377] width 614 height 22
radio input "true"
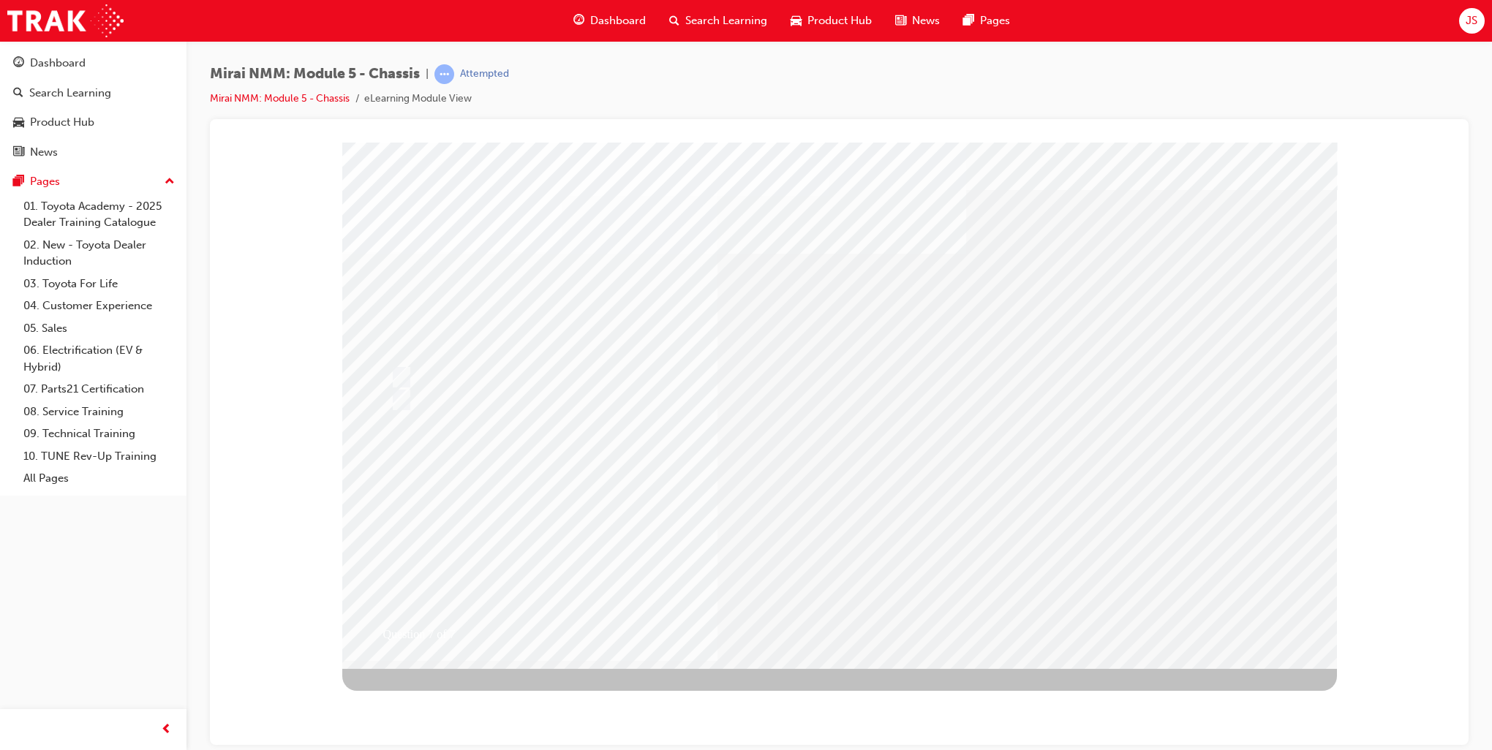
click at [312, 97] on link "Mirai NMM: Module 5 - Chassis" at bounding box center [280, 98] width 140 height 12
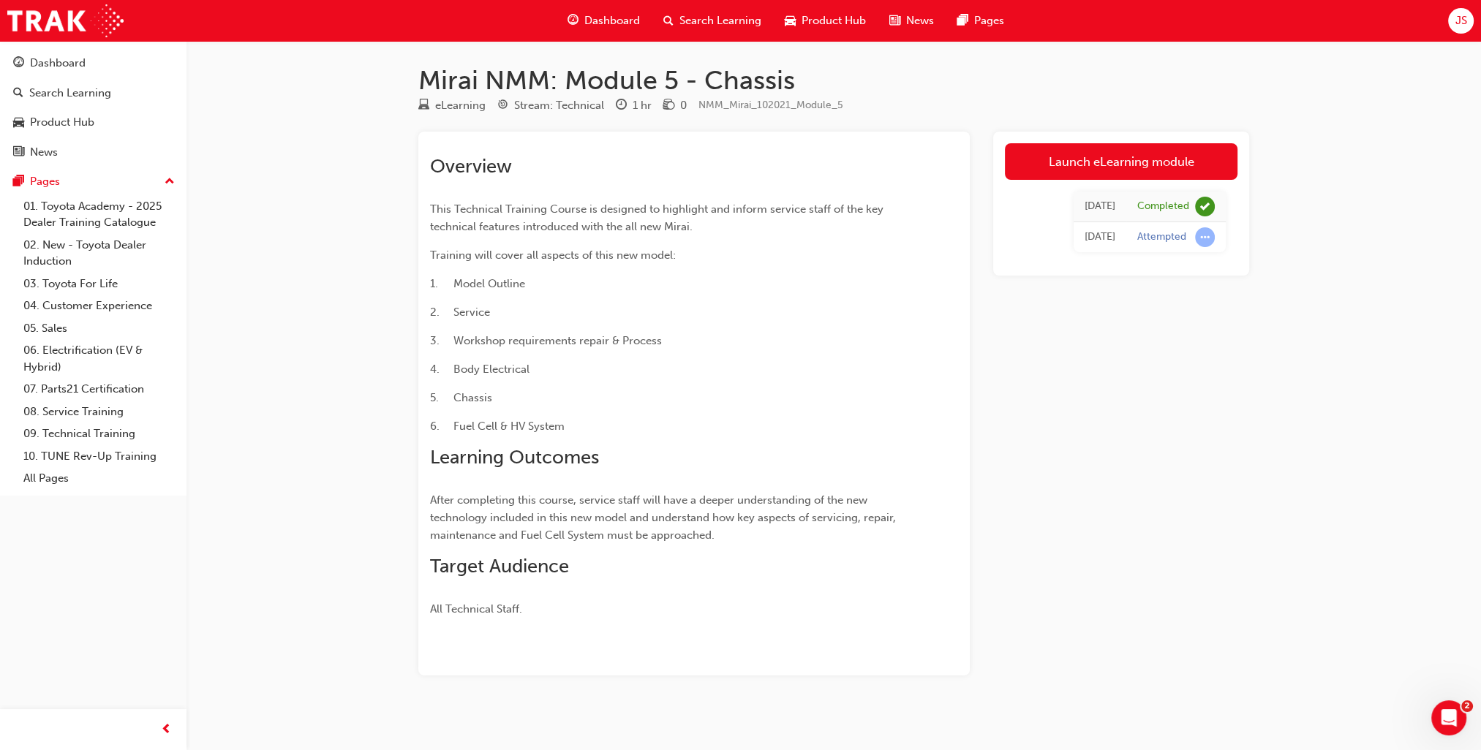
click at [722, 7] on div "Search Learning" at bounding box center [712, 21] width 121 height 30
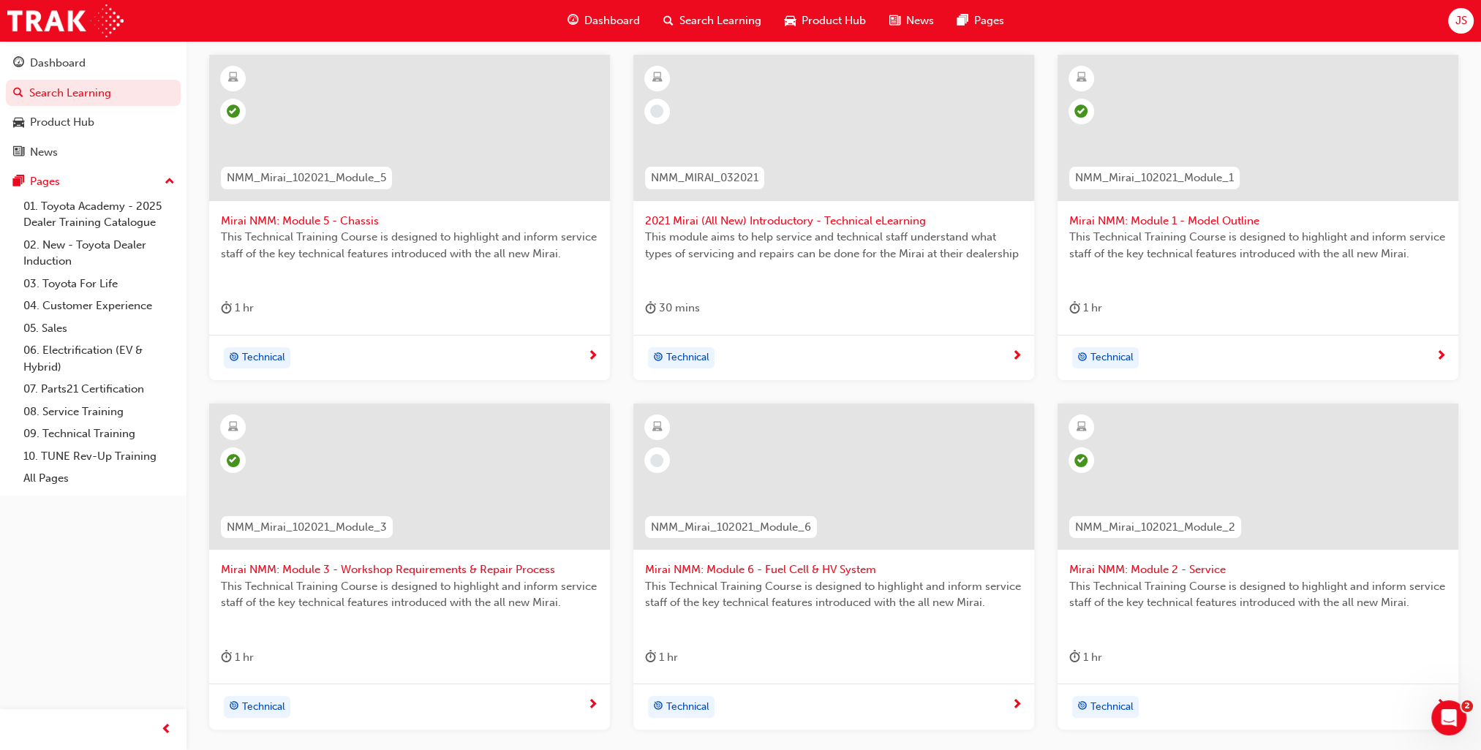
scroll to position [292, 0]
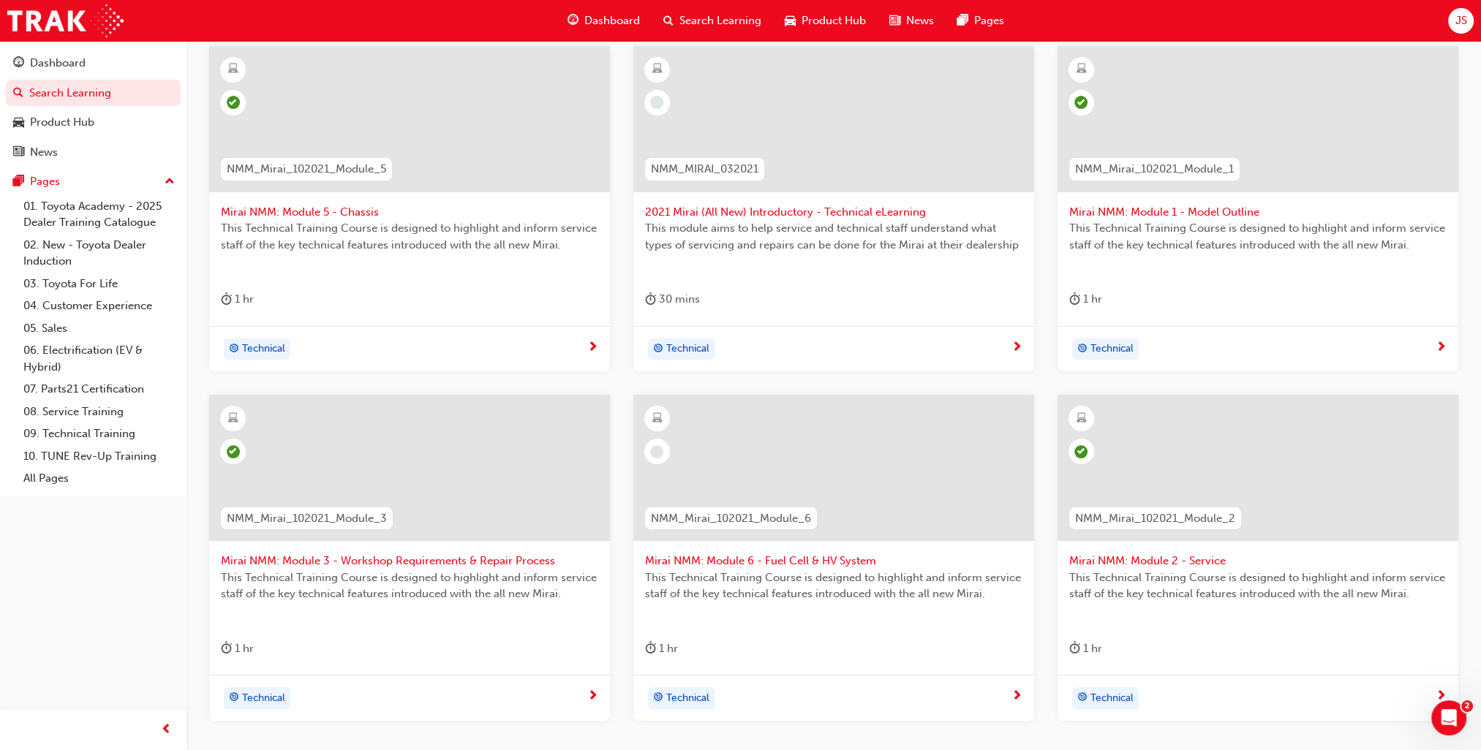
click at [808, 563] on span "Mirai NMM: Module 6 - Fuel Cell & HV System" at bounding box center [833, 561] width 377 height 17
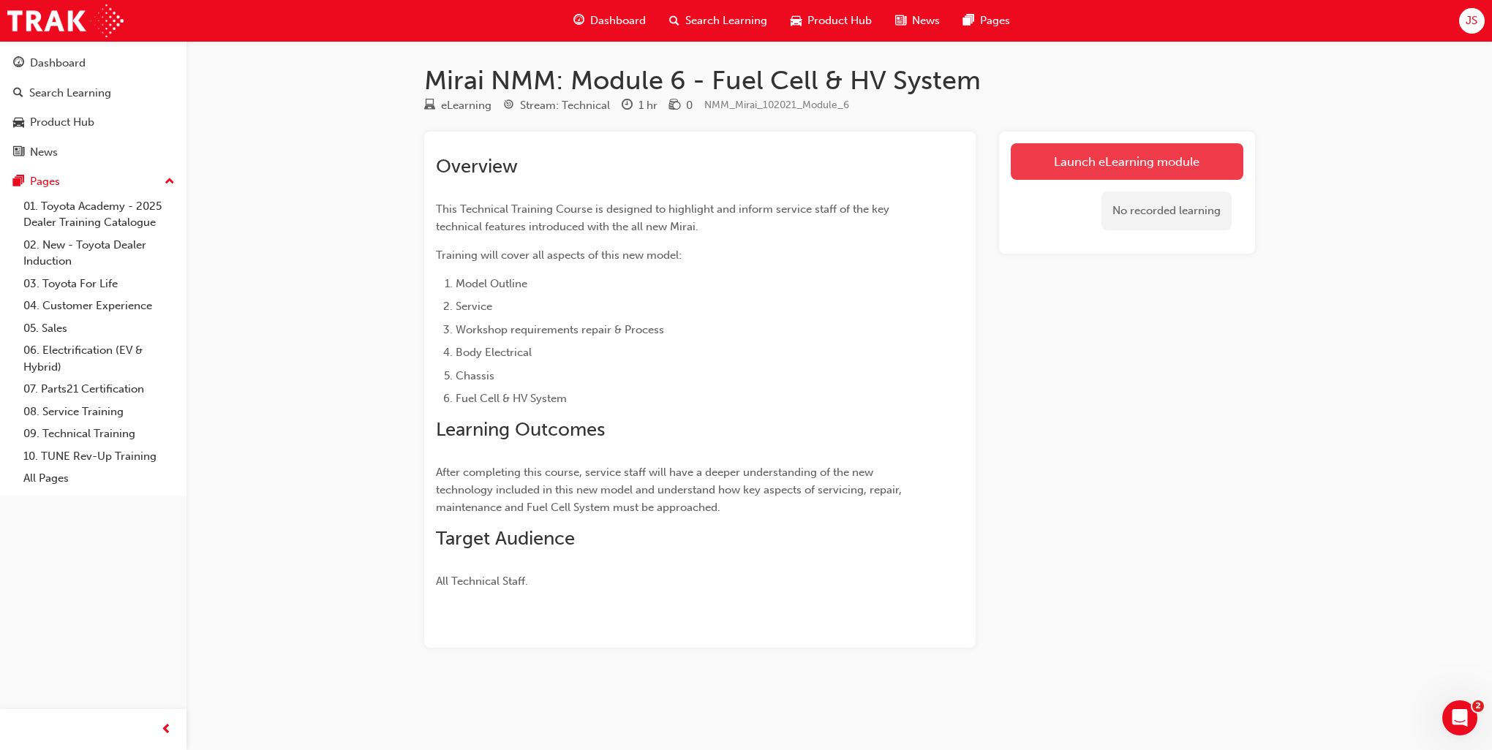
click at [1199, 156] on link "Launch eLearning module" at bounding box center [1127, 161] width 233 height 37
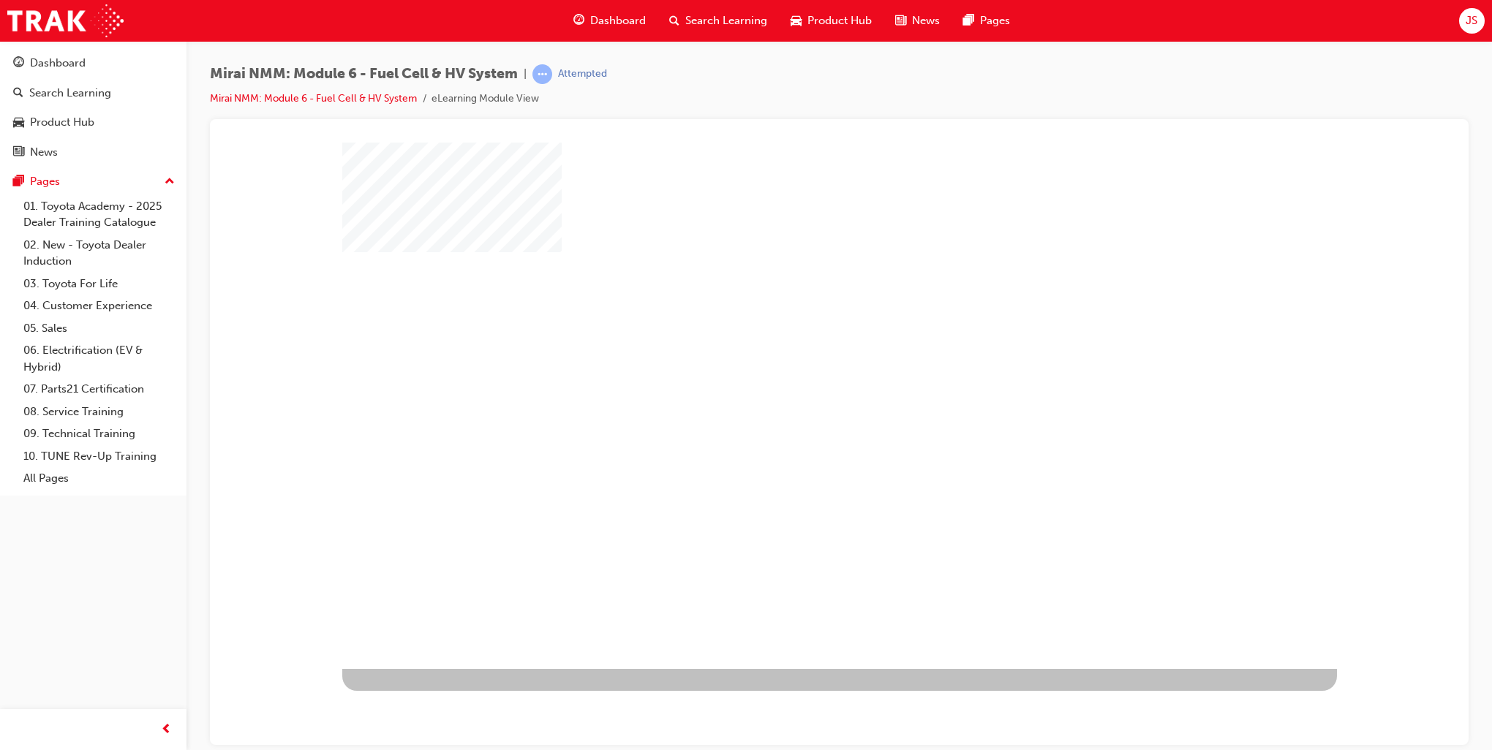
click at [786, 383] on div at bounding box center [839, 405] width 994 height 526
click at [797, 363] on div "play" at bounding box center [797, 363] width 0 height 0
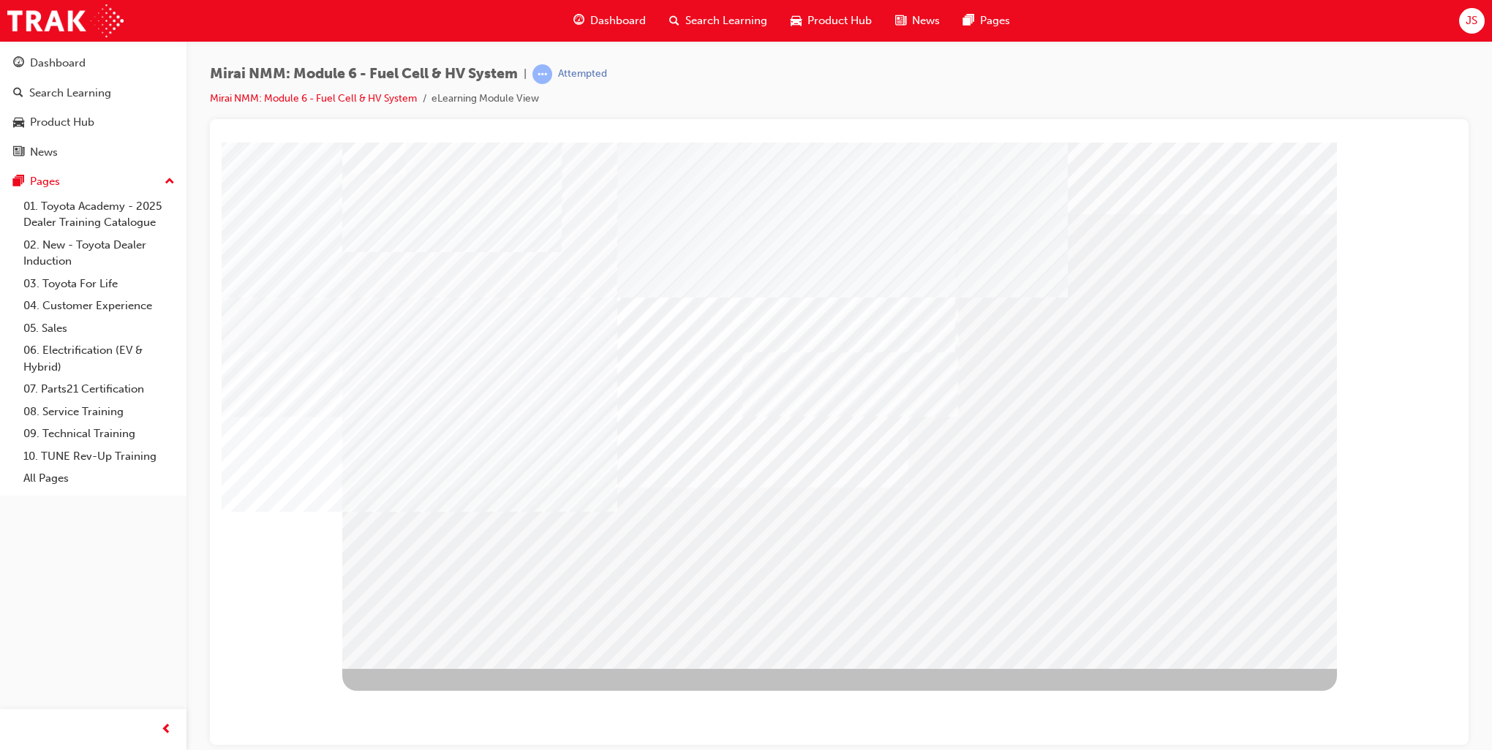
click at [1476, 36] on div "Dashboard Search Learning Product Hub News Pages JS" at bounding box center [746, 21] width 1492 height 42
click at [1469, 39] on div "Dashboard Search Learning Product Hub News Pages JS" at bounding box center [746, 21] width 1492 height 42
click at [1473, 28] on span "JS" at bounding box center [1471, 20] width 12 height 17
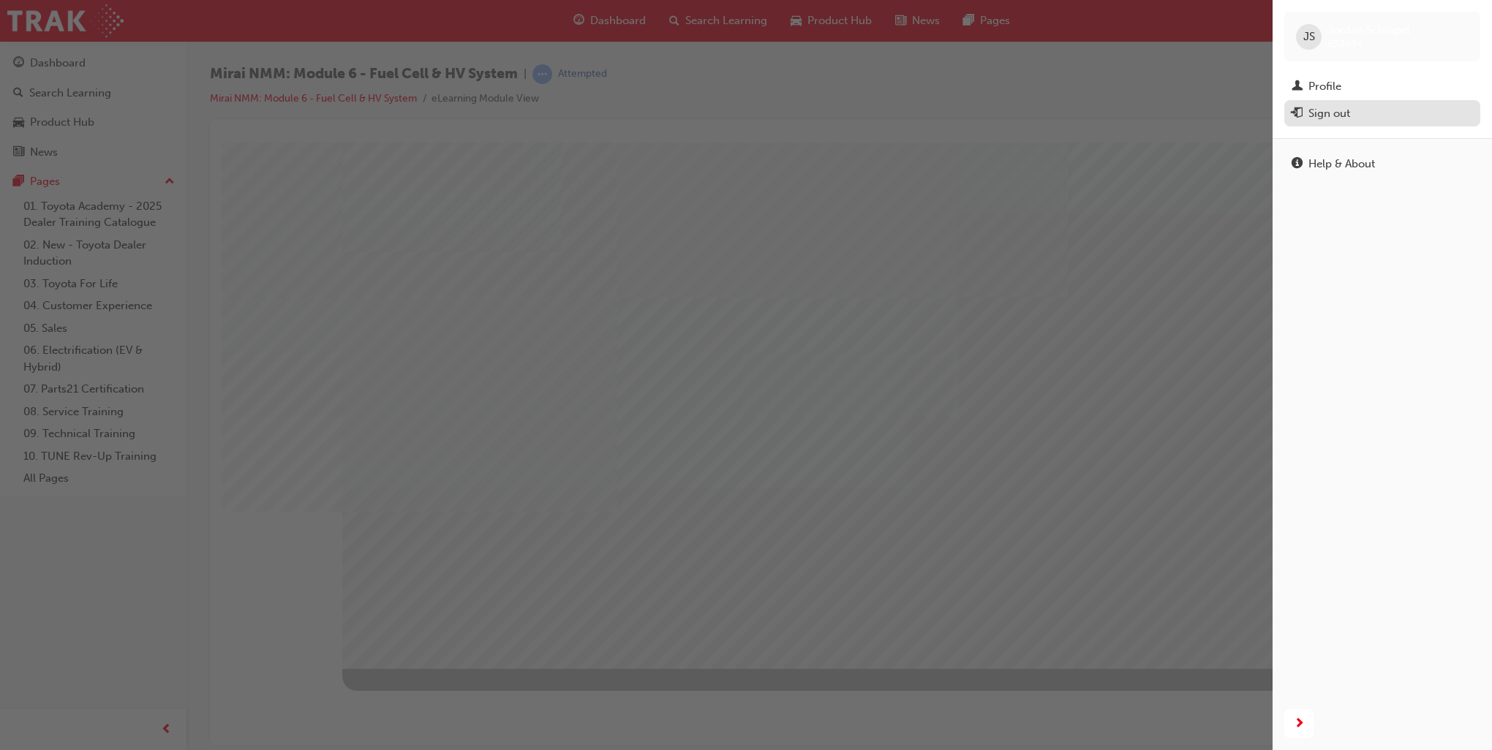
click at [1335, 110] on div "Sign out" at bounding box center [1329, 113] width 42 height 17
